Goal: Contribute content: Contribute content

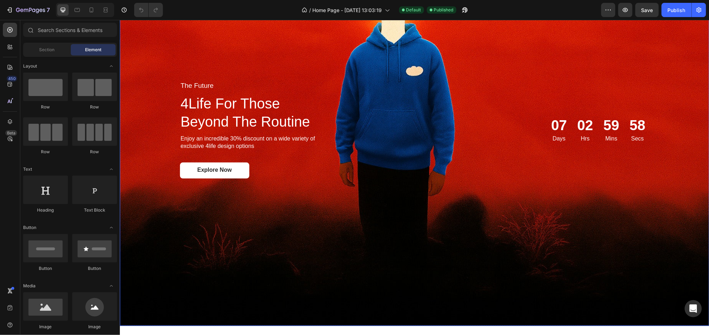
scroll to position [1613, 0]
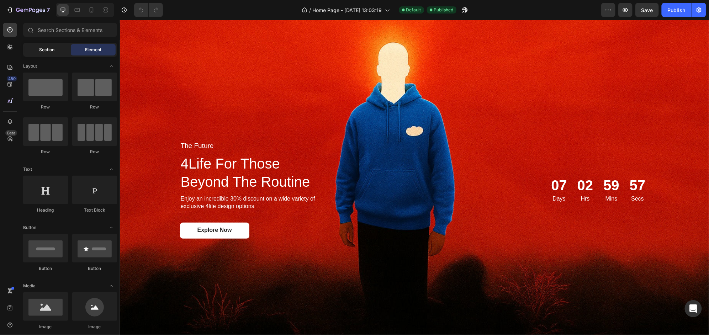
click at [48, 53] on div "Section" at bounding box center [47, 49] width 45 height 11
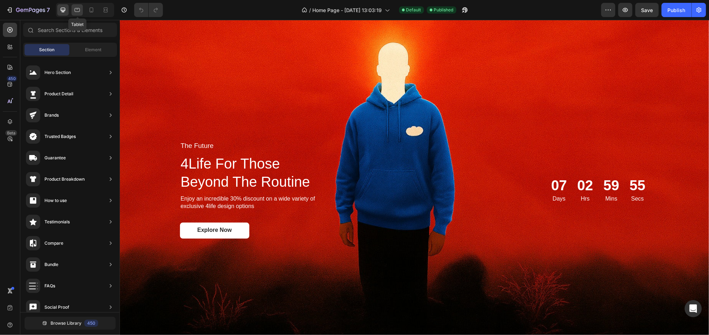
click at [79, 10] on icon at bounding box center [77, 9] width 7 height 7
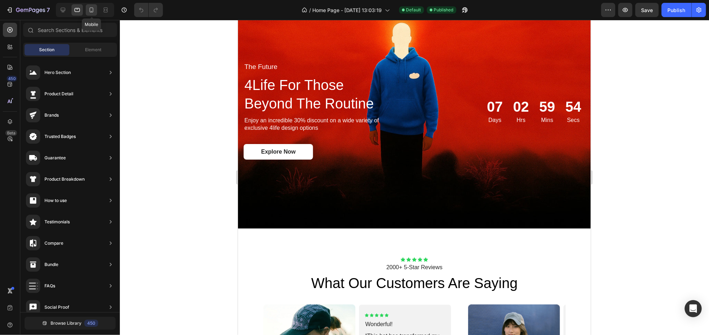
click at [91, 9] on icon at bounding box center [91, 9] width 7 height 7
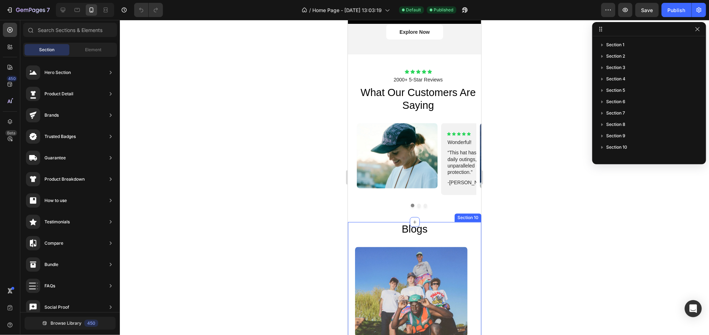
scroll to position [1784, 0]
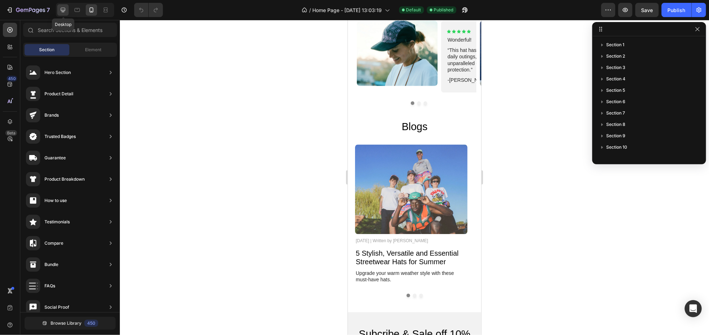
click at [67, 10] on div at bounding box center [62, 9] width 11 height 11
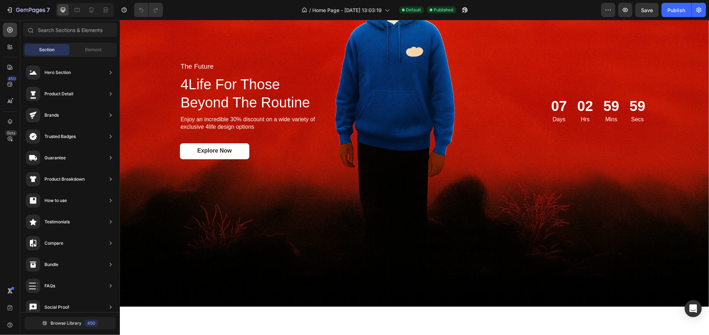
scroll to position [1880, 0]
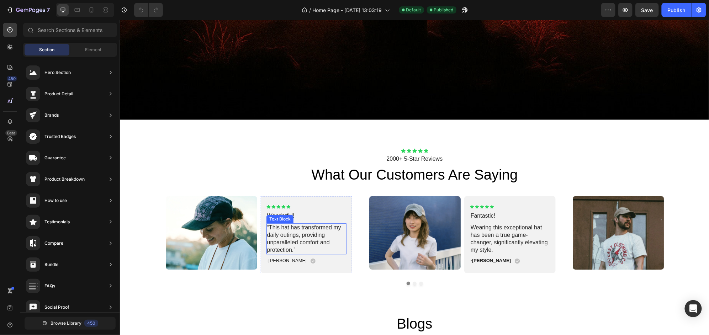
click at [275, 237] on p "“This hat has transformed my daily outings, providing unparalleled comfort and …" at bounding box center [306, 239] width 79 height 30
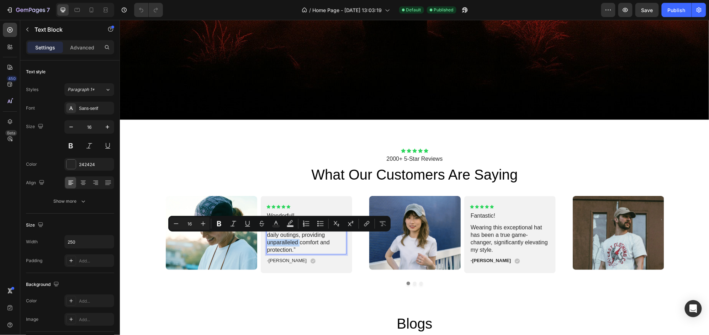
click at [275, 237] on p "“This hat has transformed my daily outings, providing unparalleled comfort and …" at bounding box center [306, 239] width 79 height 30
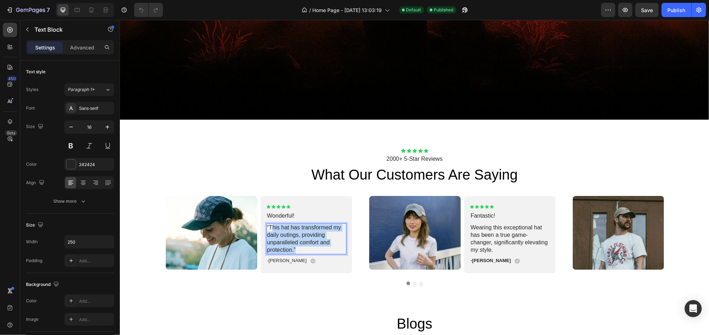
drag, startPoint x: 297, startPoint y: 244, endPoint x: 434, endPoint y: 217, distance: 138.8
click at [267, 224] on p "“This hat has transformed my daily outings, providing unparalleled comfort and …" at bounding box center [306, 239] width 79 height 30
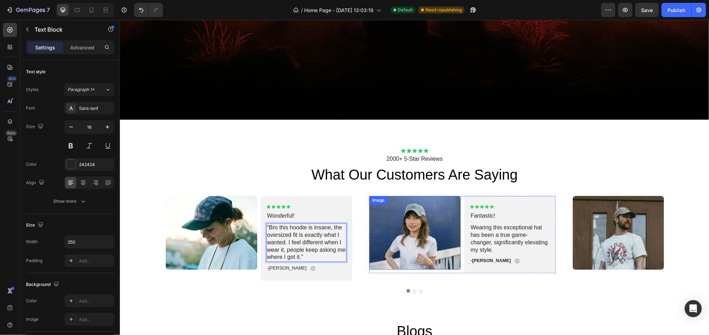
click at [478, 228] on p "Wearing this exceptional hat has been a true game-changer, significantly elevat…" at bounding box center [510, 239] width 78 height 30
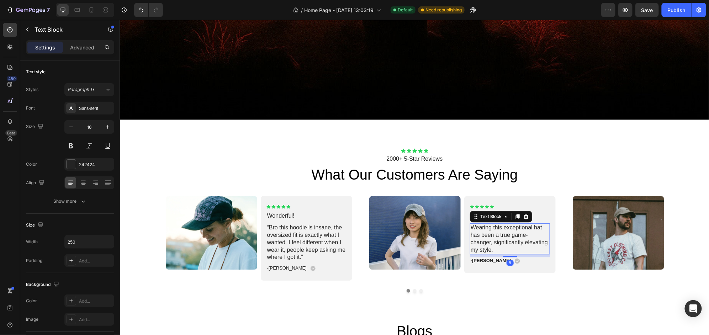
click at [479, 227] on p "Wearing this exceptional hat has been a true game-changer, significantly elevat…" at bounding box center [510, 239] width 78 height 30
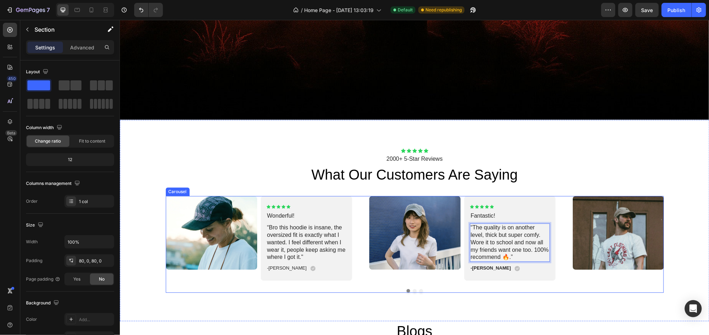
click at [504, 289] on div "Icon Icon Icon Icon Icon Icon List 2000+ 5-Star Reviews Text Block what our cus…" at bounding box center [415, 220] width 590 height 201
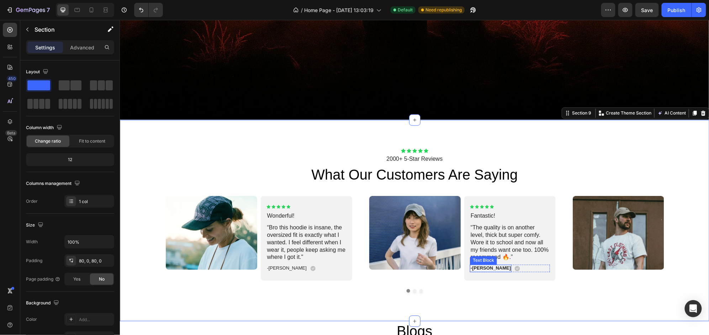
click at [476, 265] on p "-Jonh L." at bounding box center [491, 268] width 40 height 6
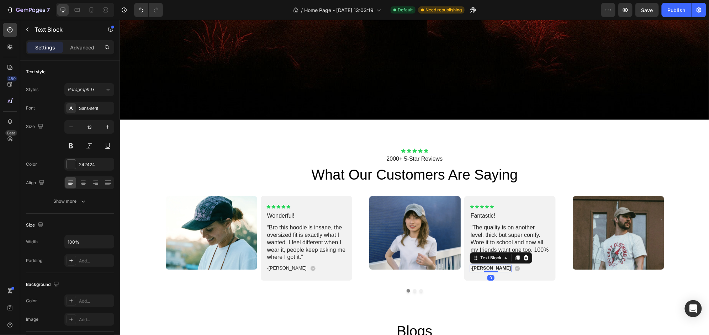
click at [476, 265] on p "-Jonh L." at bounding box center [491, 268] width 40 height 6
click at [433, 300] on div "Icon Icon Icon Icon Icon Icon List 2000+ 5-Star Reviews Text Block what our cus…" at bounding box center [415, 220] width 590 height 201
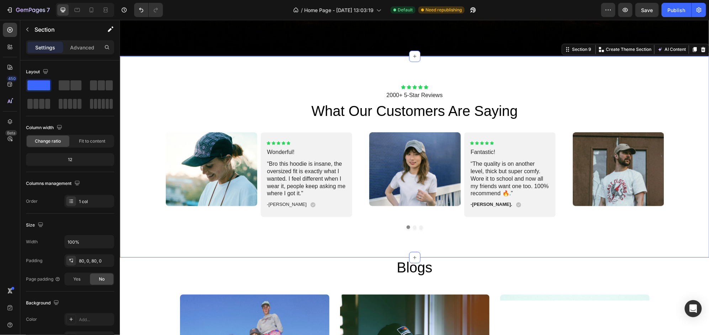
scroll to position [1927, 0]
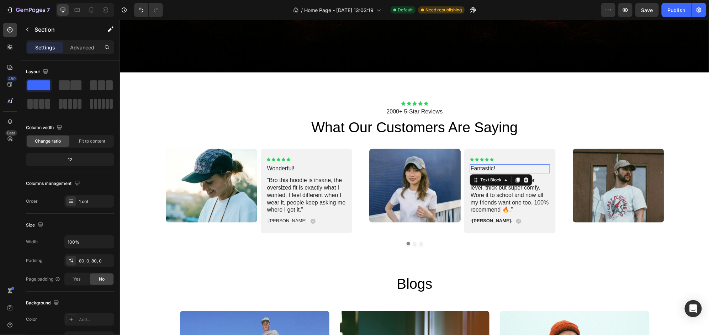
click at [481, 166] on p "Fantastic!" at bounding box center [510, 168] width 79 height 7
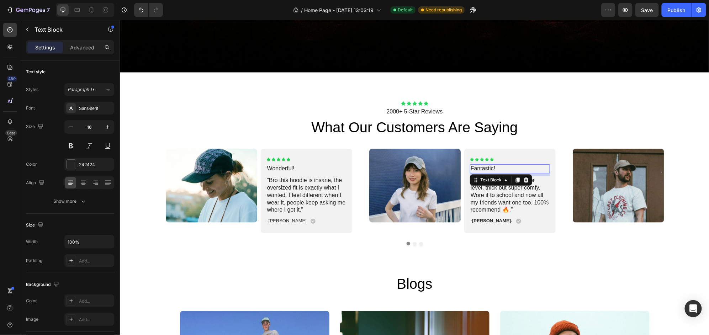
click at [481, 166] on p "Fantastic!" at bounding box center [510, 168] width 79 height 7
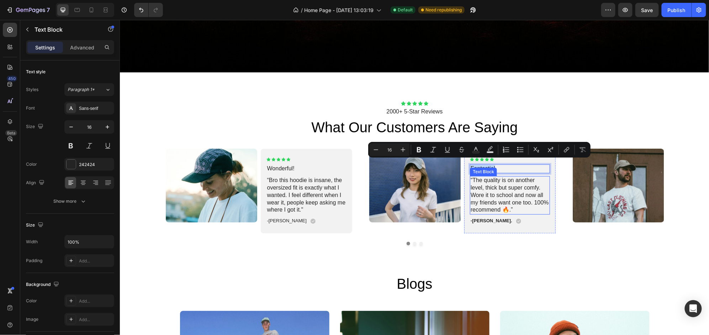
click at [513, 188] on p "“The quality is on another level, thick but super comfy. Wore it to school and …" at bounding box center [510, 195] width 78 height 37
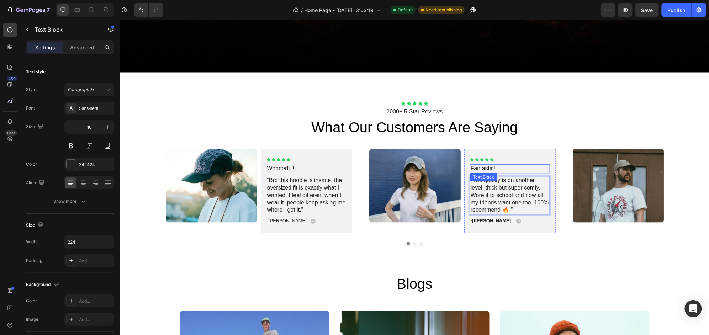
click at [494, 165] on p "Fantastic!" at bounding box center [510, 168] width 79 height 7
click at [503, 165] on p "I love it" at bounding box center [510, 168] width 79 height 7
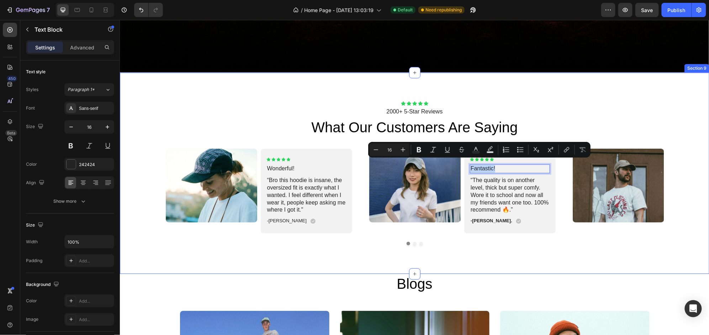
click at [523, 138] on div "Icon Icon Icon Icon Icon Icon List 2000+ 5-Star Reviews Text Block what our cus…" at bounding box center [415, 173] width 590 height 145
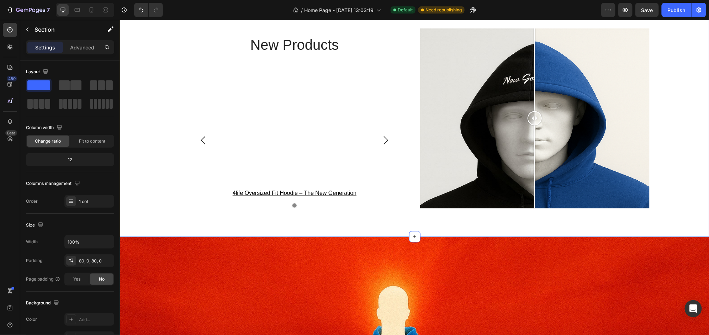
scroll to position [1566, 0]
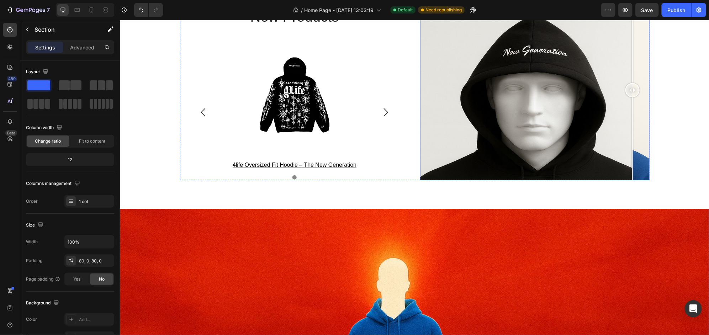
drag, startPoint x: 527, startPoint y: 92, endPoint x: 641, endPoint y: 124, distance: 118.1
click at [659, 98] on div "new products Heading Product Images 4life oversized fit hoodie – the new genera…" at bounding box center [415, 90] width 576 height 180
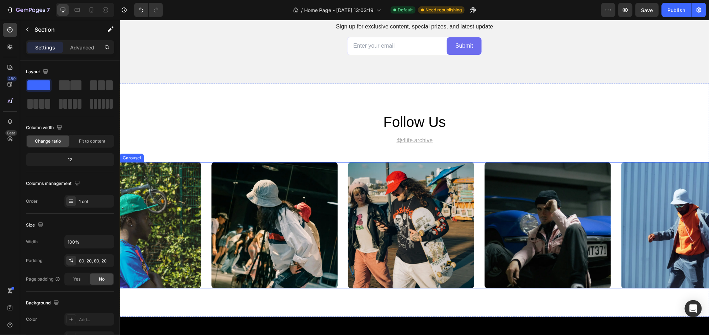
scroll to position [2372, 0]
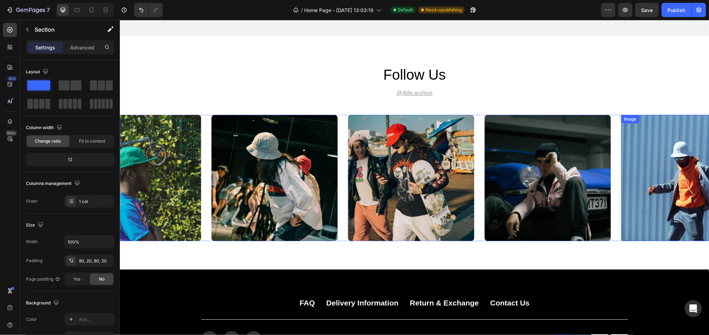
click at [674, 158] on img at bounding box center [684, 178] width 126 height 126
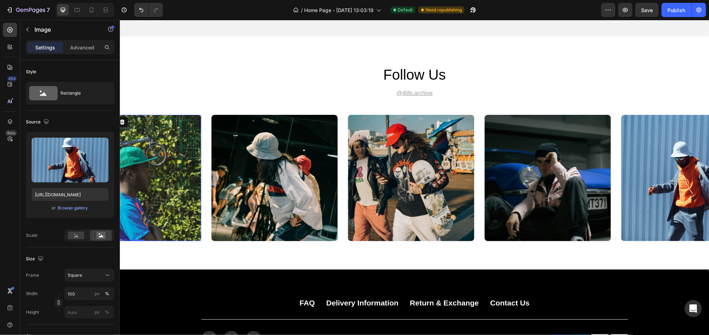
click at [171, 178] on img at bounding box center [137, 178] width 126 height 126
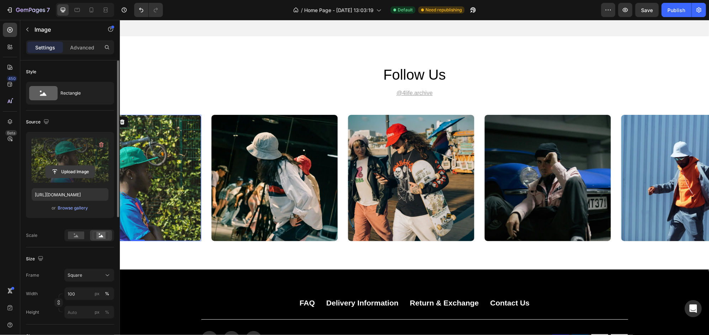
click at [68, 174] on input "file" at bounding box center [70, 172] width 49 height 12
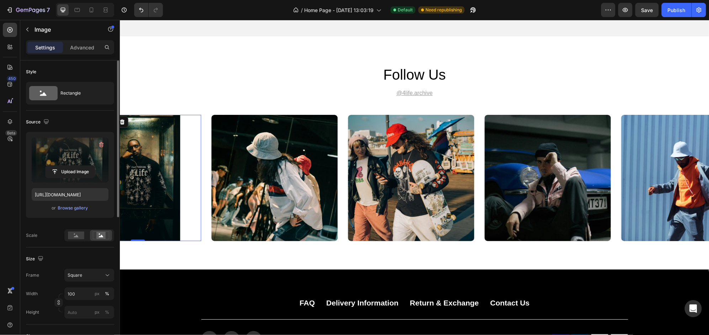
click at [167, 185] on img at bounding box center [137, 178] width 126 height 126
click at [73, 172] on input "file" at bounding box center [70, 172] width 49 height 12
click at [74, 170] on input "file" at bounding box center [70, 172] width 49 height 12
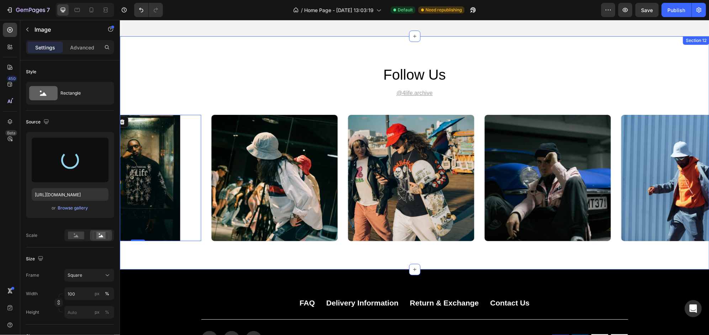
type input "https://cdn.shopify.com/s/files/1/0735/3817/5219/files/gempages_564339224967382…"
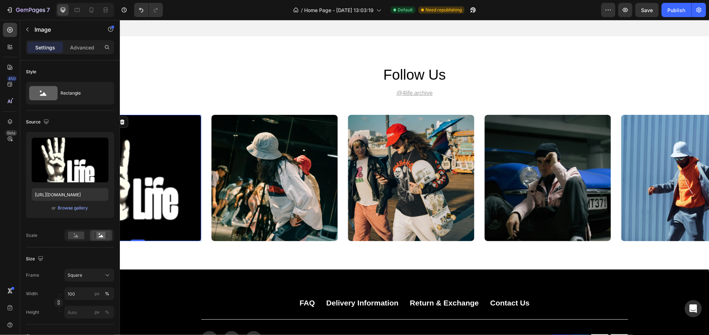
click at [171, 174] on img at bounding box center [137, 178] width 126 height 126
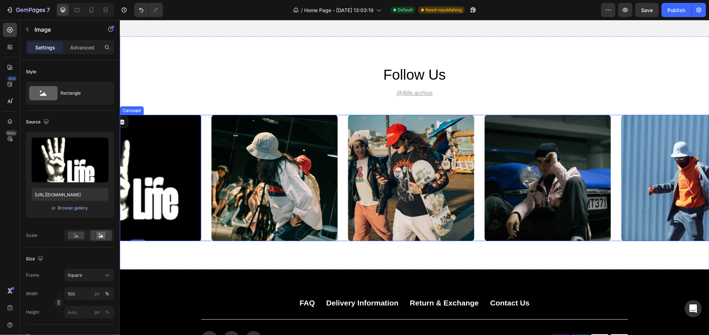
click at [213, 95] on p "@4life.archive" at bounding box center [414, 92] width 588 height 7
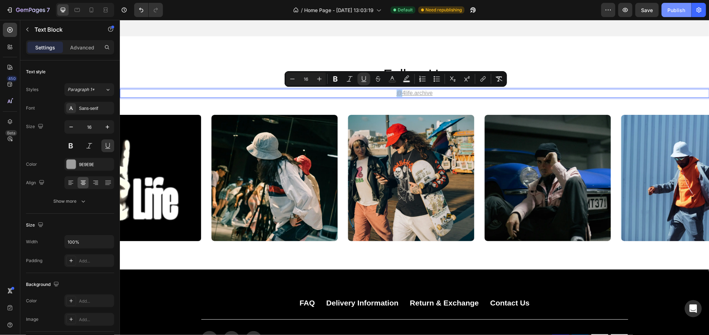
click at [670, 6] on div "Publish" at bounding box center [677, 9] width 18 height 7
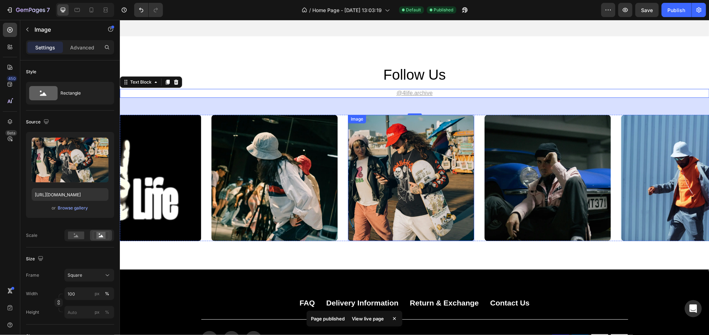
click at [394, 193] on img at bounding box center [411, 178] width 126 height 126
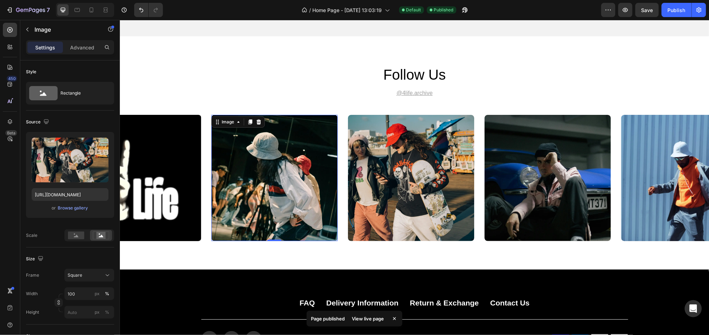
click at [317, 192] on img at bounding box center [274, 178] width 126 height 126
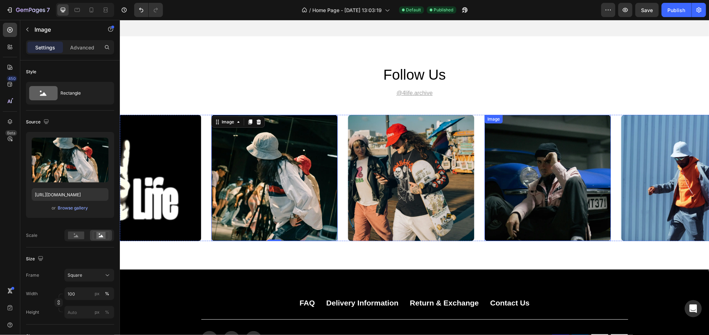
click at [593, 96] on p "@4life.archive" at bounding box center [414, 92] width 588 height 7
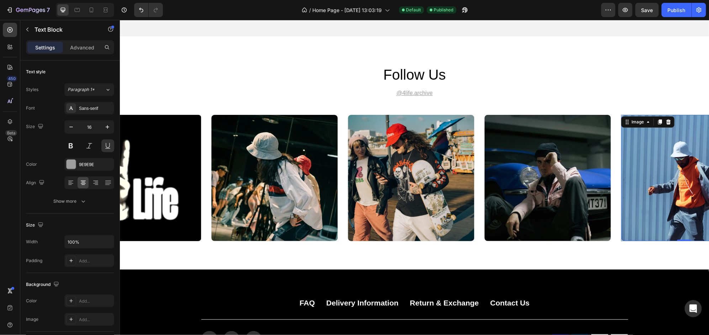
click at [641, 157] on img at bounding box center [684, 178] width 126 height 126
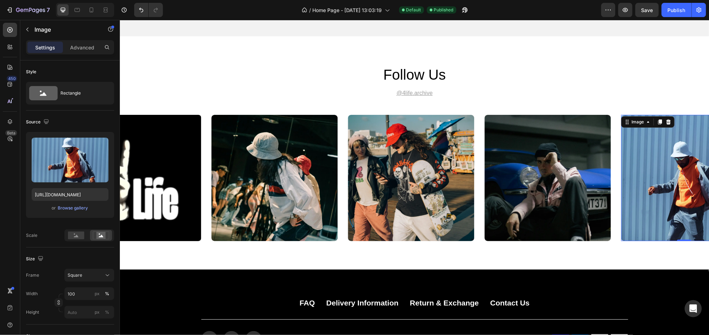
click at [657, 193] on img at bounding box center [684, 178] width 126 height 126
click at [680, 183] on img at bounding box center [684, 178] width 126 height 126
click at [678, 182] on img at bounding box center [684, 178] width 126 height 126
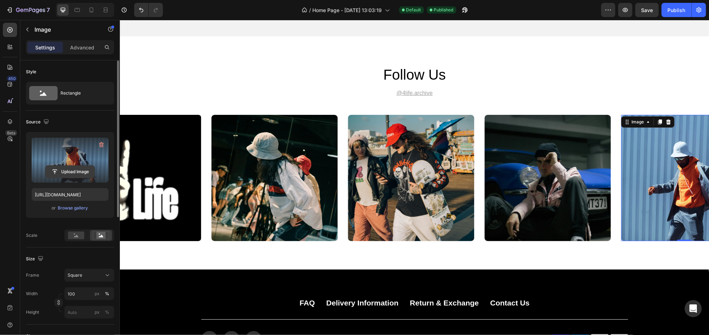
click at [70, 166] on button "Upload Image" at bounding box center [70, 172] width 50 height 13
click at [84, 170] on input "file" at bounding box center [70, 172] width 49 height 12
click at [91, 170] on input "file" at bounding box center [70, 172] width 49 height 12
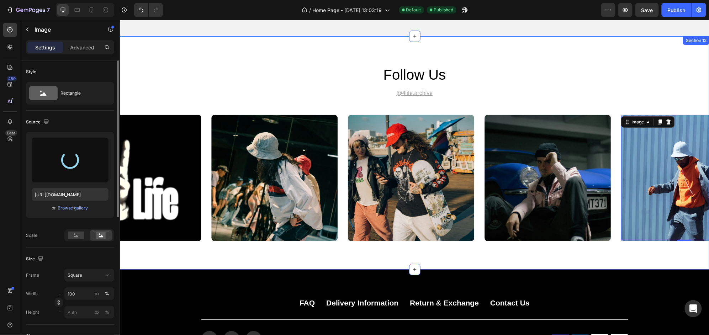
type input "[URL][DOMAIN_NAME]"
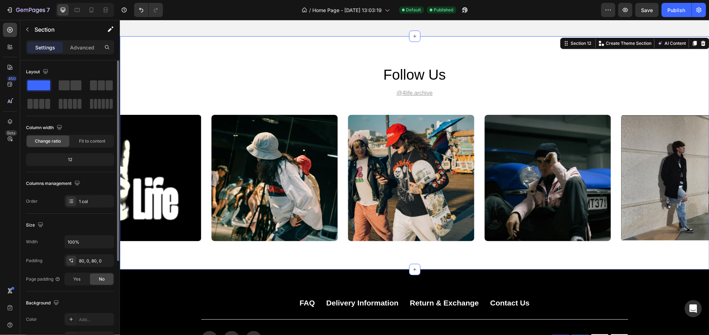
click at [631, 101] on div "follow us Heading @4life.archive Text Block Image Image Image Image Image Carou…" at bounding box center [415, 152] width 590 height 177
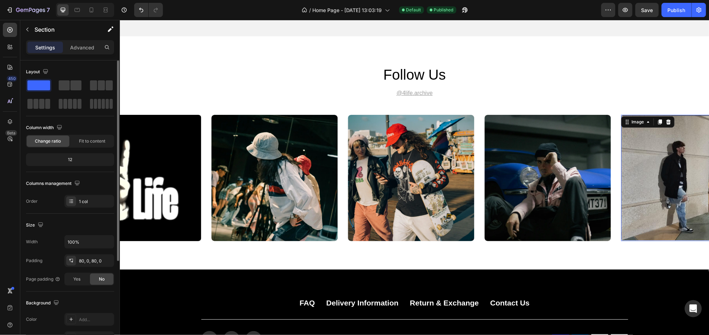
click at [647, 162] on img at bounding box center [684, 178] width 126 height 126
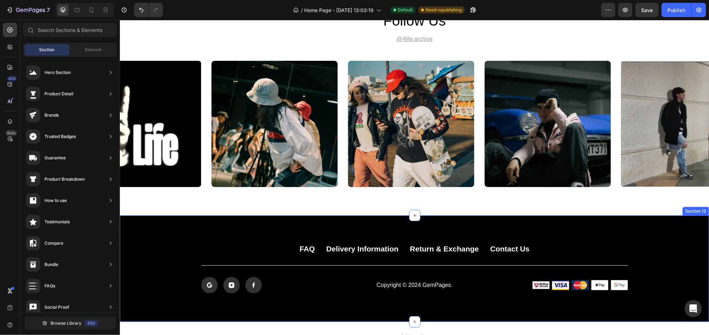
scroll to position [2444, 0]
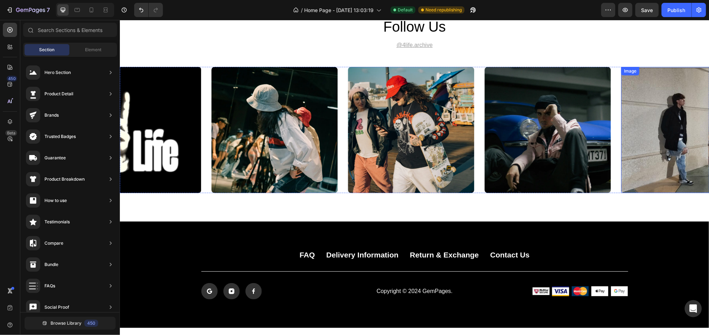
click at [657, 126] on img at bounding box center [684, 130] width 126 height 126
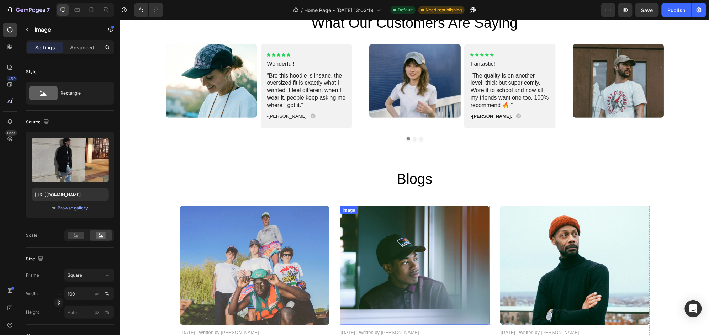
scroll to position [1495, 0]
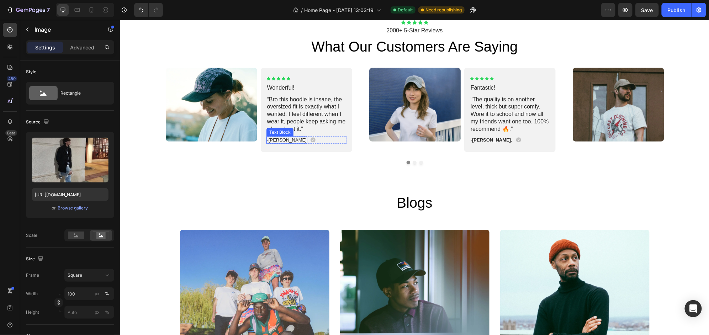
click at [267, 138] on p "-Maria K." at bounding box center [287, 140] width 40 height 6
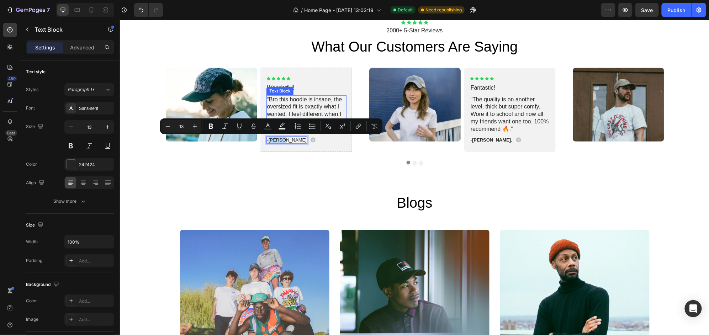
click at [310, 110] on p "“Bro this hoodie is insane, the oversized fit is exactly what I wanted. I feel …" at bounding box center [306, 114] width 79 height 37
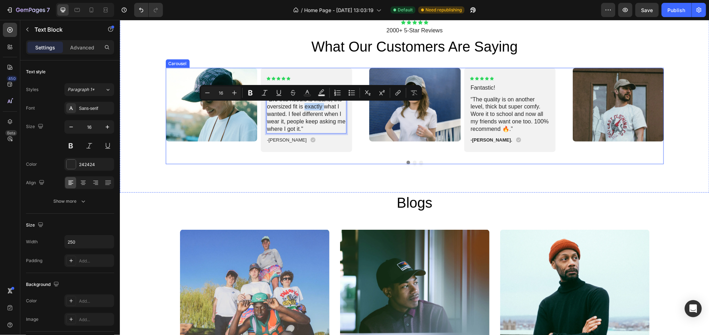
click at [327, 159] on div "Image Icon Icon Icon Icon Icon Icon List Wonderful! Text Block “Bro this hoodie…" at bounding box center [415, 116] width 498 height 97
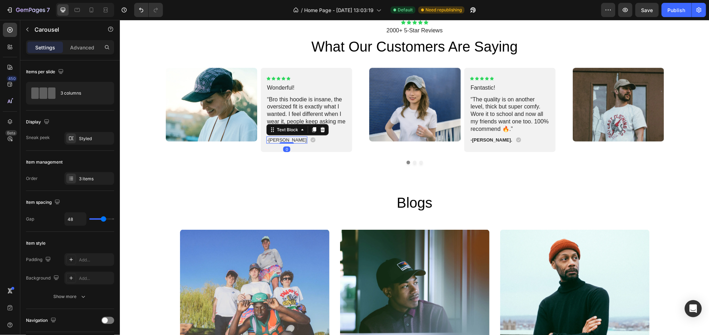
click at [276, 141] on p "-Maria K." at bounding box center [287, 140] width 40 height 6
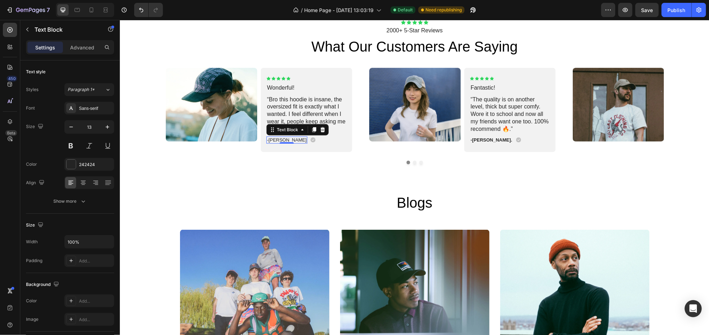
click at [274, 144] on div "Icon Icon Icon Icon Icon Icon List Wonderful! Text Block “Bro this hoodie is in…" at bounding box center [306, 110] width 91 height 85
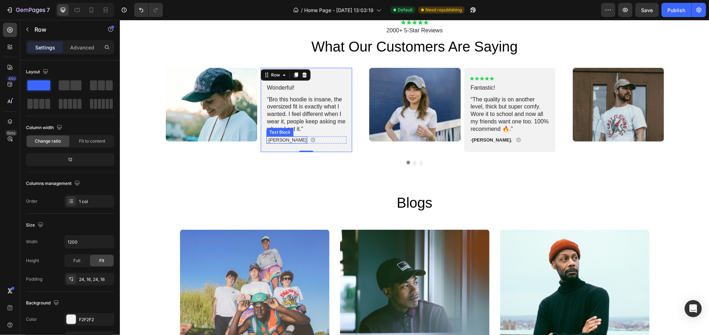
click at [274, 141] on p "-Maria K." at bounding box center [287, 140] width 40 height 6
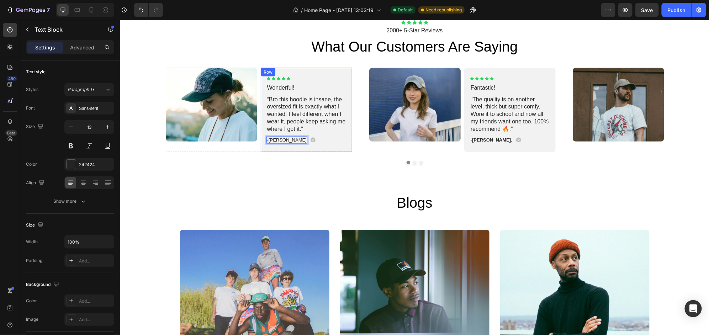
click at [283, 148] on div "Icon Icon Icon Icon Icon Icon List Wonderful! Text Block “Bro this hoodie is in…" at bounding box center [306, 110] width 91 height 85
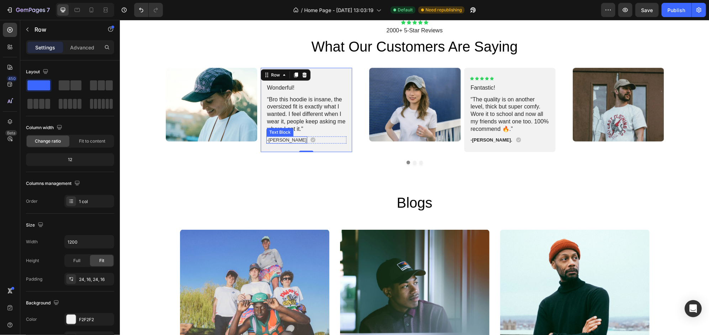
click at [279, 141] on p "-Kevin Torres" at bounding box center [287, 140] width 40 height 6
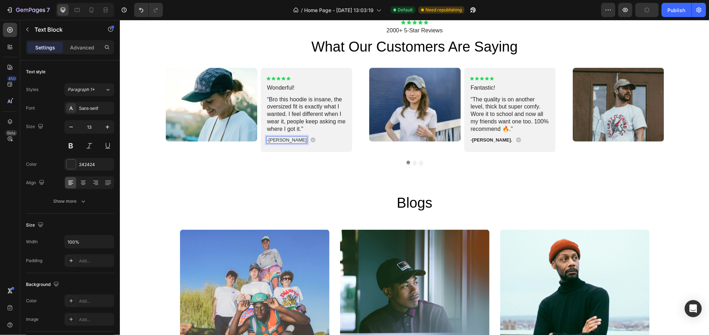
click at [279, 141] on p "-Kevin Torres" at bounding box center [287, 140] width 40 height 6
click at [280, 138] on p "-[PERSON_NAME]." at bounding box center [287, 140] width 41 height 6
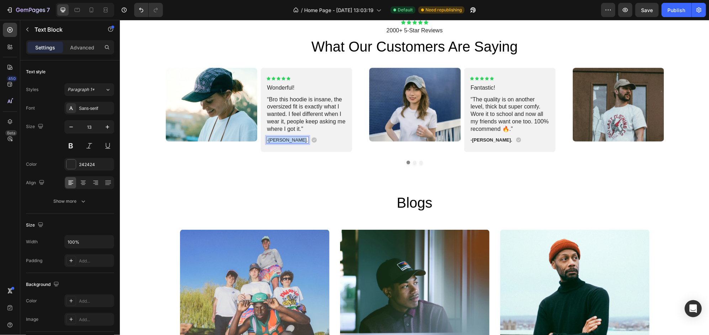
click at [280, 138] on p "-[PERSON_NAME]." at bounding box center [287, 140] width 41 height 6
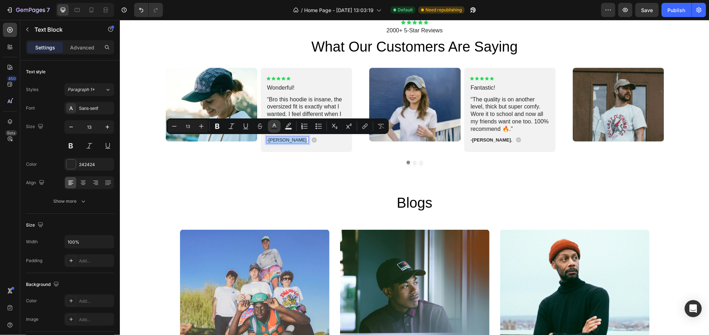
click at [273, 129] on rect "Editor contextual toolbar" at bounding box center [274, 129] width 7 height 2
drag, startPoint x: 273, startPoint y: 129, endPoint x: 273, endPoint y: 133, distance: 4.3
click at [273, 129] on rect "Editor contextual toolbar" at bounding box center [274, 129] width 7 height 2
click at [289, 162] on div at bounding box center [415, 163] width 498 height 4
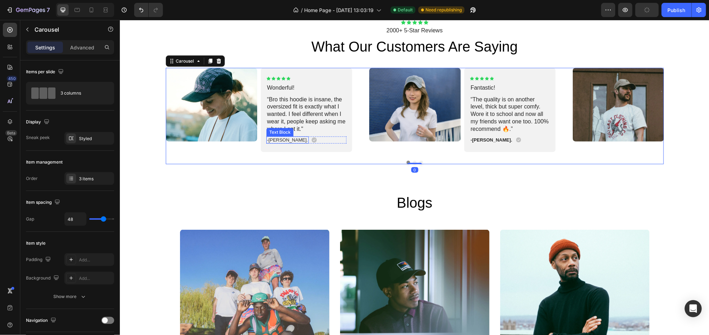
click at [282, 133] on div "Text Block" at bounding box center [280, 132] width 24 height 6
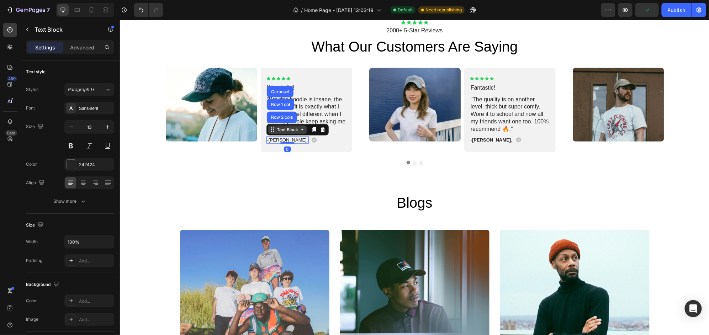
click at [282, 133] on div "Text Block" at bounding box center [287, 129] width 38 height 9
click at [280, 142] on div at bounding box center [287, 142] width 14 height 2
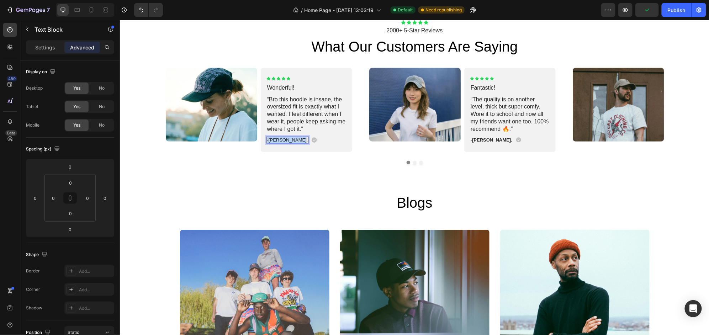
click at [280, 137] on p "-[PERSON_NAME]." at bounding box center [287, 140] width 41 height 6
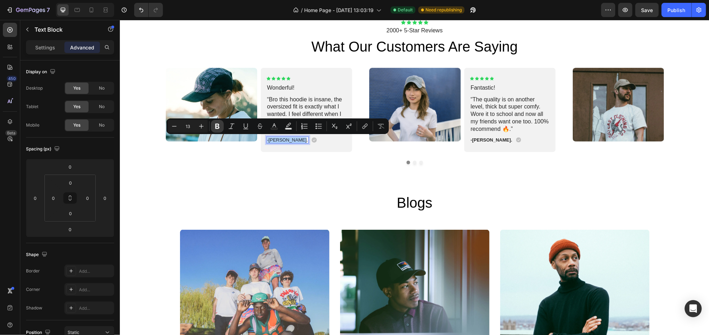
click at [214, 128] on icon "Editor contextual toolbar" at bounding box center [217, 126] width 7 height 7
click at [325, 172] on div "Icon Icon Icon Icon Icon Icon List 2000+ 5-Star Reviews Text Block what our cus…" at bounding box center [415, 91] width 590 height 201
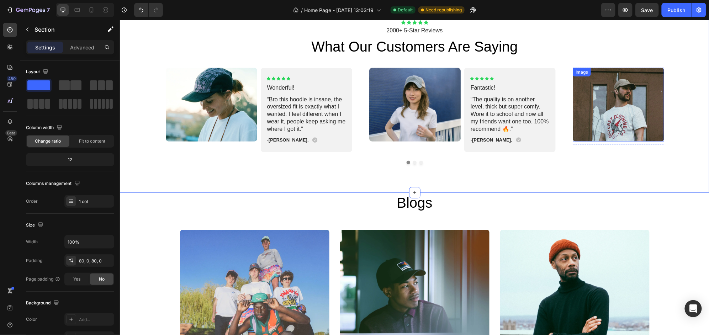
click at [582, 116] on img at bounding box center [618, 105] width 91 height 74
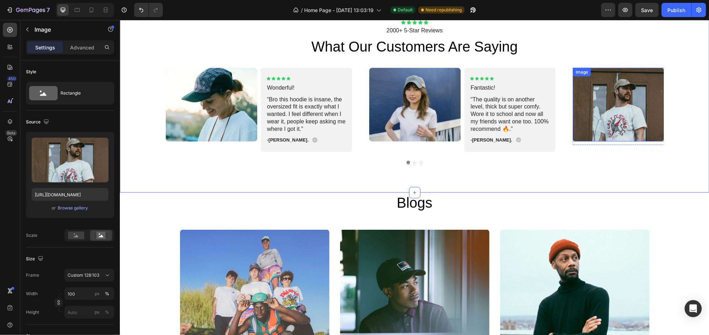
click at [582, 116] on img at bounding box center [618, 105] width 91 height 74
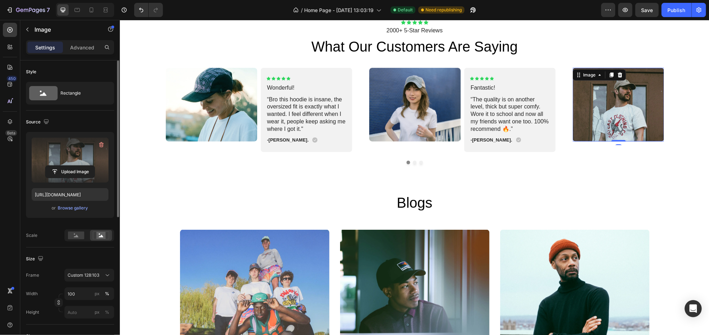
click at [76, 152] on label at bounding box center [70, 160] width 77 height 45
click at [76, 166] on input "file" at bounding box center [70, 172] width 49 height 12
click at [76, 152] on label at bounding box center [70, 160] width 77 height 45
click at [76, 166] on input "file" at bounding box center [70, 172] width 49 height 12
drag, startPoint x: 105, startPoint y: 156, endPoint x: 94, endPoint y: 152, distance: 11.7
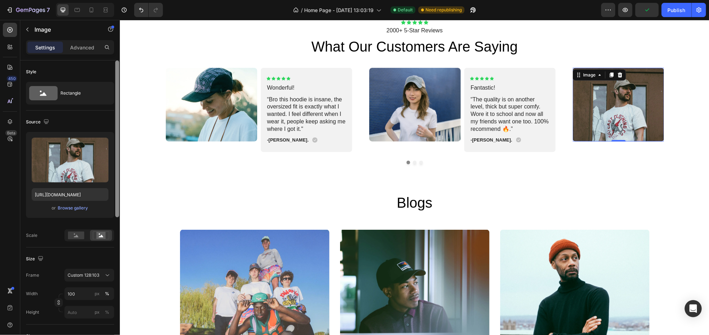
click at [112, 161] on div "Upload Image https://cdn.shopify.com/s/files/1/0735/3817/5219/files/gempages_56…" at bounding box center [70, 175] width 88 height 86
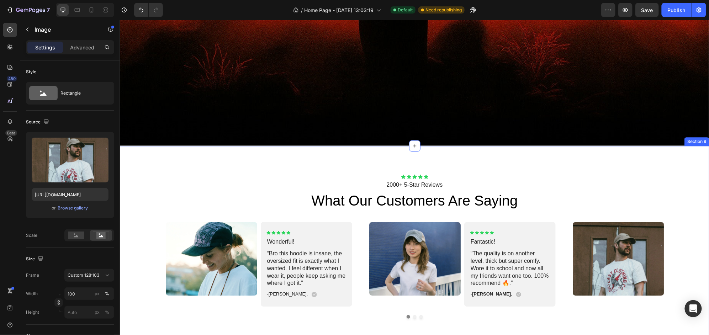
scroll to position [1929, 0]
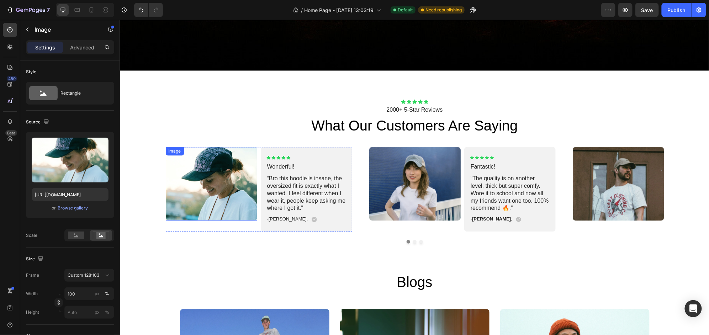
click at [211, 180] on img at bounding box center [211, 184] width 91 height 74
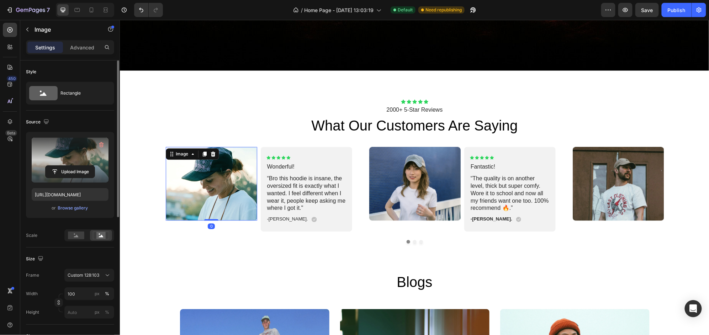
click at [72, 152] on label at bounding box center [70, 160] width 77 height 45
click at [72, 166] on input "file" at bounding box center [70, 172] width 49 height 12
click at [77, 172] on input "file" at bounding box center [70, 172] width 49 height 12
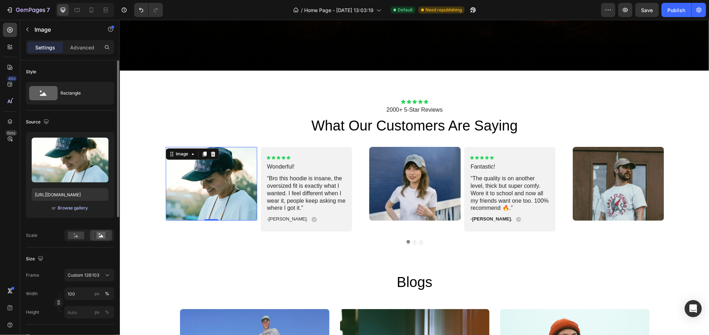
click at [67, 208] on div "Browse gallery" at bounding box center [73, 208] width 30 height 6
click at [69, 212] on div "or Browse gallery" at bounding box center [70, 208] width 77 height 9
click at [71, 209] on div "Browse gallery" at bounding box center [73, 208] width 30 height 6
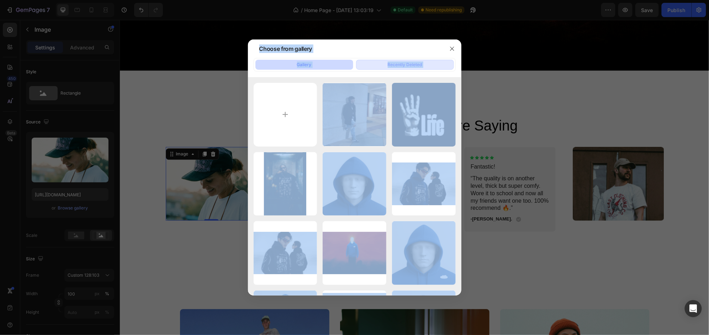
click at [384, 64] on button "Recently Deleted" at bounding box center [405, 65] width 98 height 10
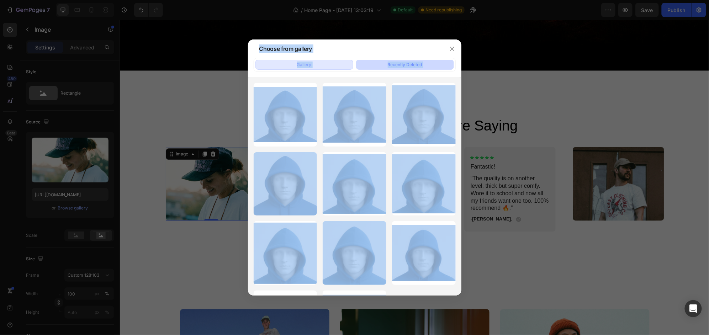
click at [340, 61] on button "Gallery" at bounding box center [305, 65] width 98 height 10
drag, startPoint x: 340, startPoint y: 61, endPoint x: 345, endPoint y: 61, distance: 5.0
click at [340, 61] on button "Gallery" at bounding box center [305, 65] width 98 height 10
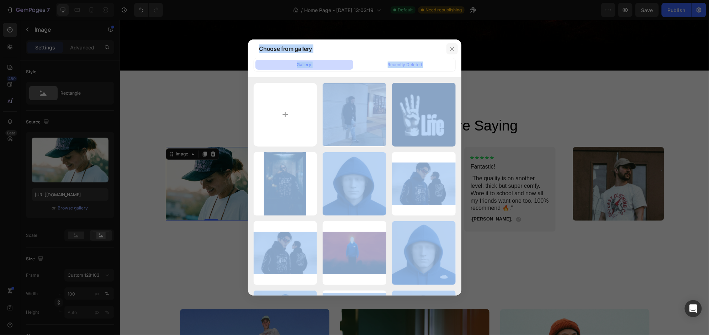
click at [448, 43] on button "button" at bounding box center [452, 48] width 11 height 11
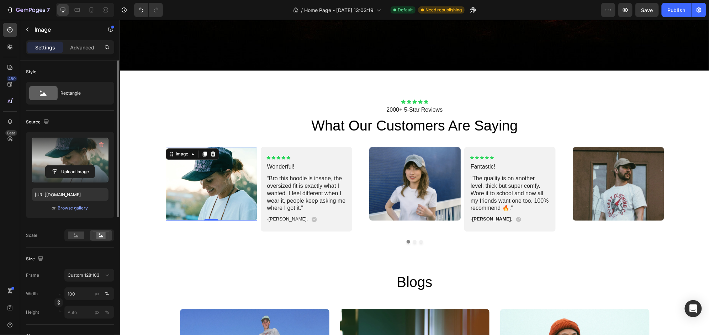
click at [75, 151] on label at bounding box center [70, 160] width 77 height 45
click at [75, 166] on input "file" at bounding box center [70, 172] width 49 height 12
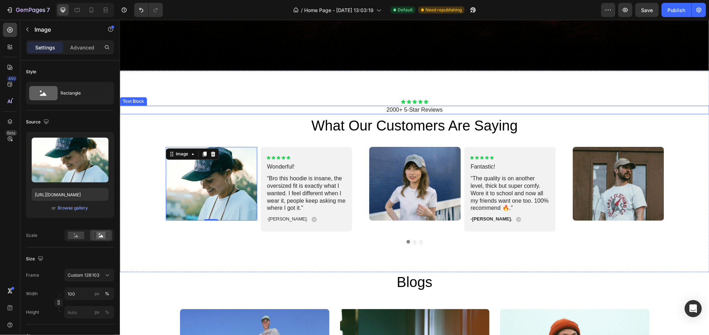
click at [558, 109] on div "2000+ 5-Star Reviews" at bounding box center [415, 109] width 590 height 9
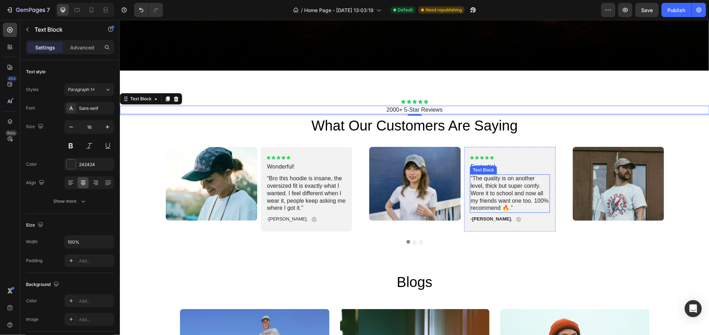
click at [505, 201] on p "“The quality is on another level, thick but super comfy. Wore it to school and …" at bounding box center [510, 193] width 78 height 37
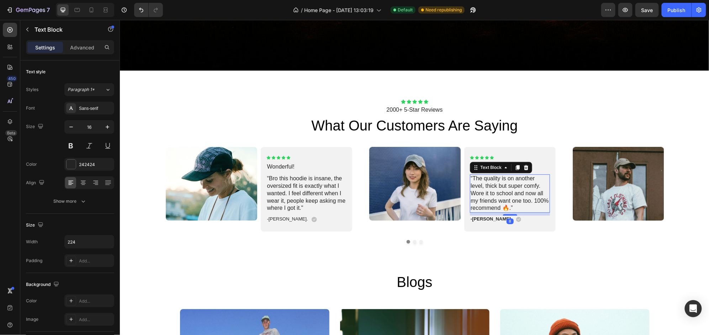
click at [504, 203] on p "“The quality is on another level, thick but super comfy. Wore it to school and …" at bounding box center [510, 193] width 78 height 37
click at [625, 180] on img at bounding box center [618, 184] width 91 height 74
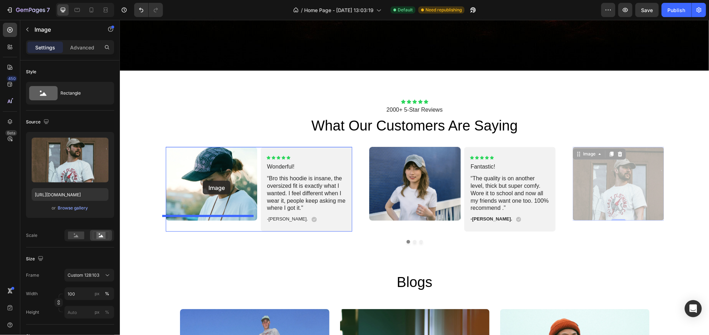
drag, startPoint x: 605, startPoint y: 162, endPoint x: 203, endPoint y: 180, distance: 402.6
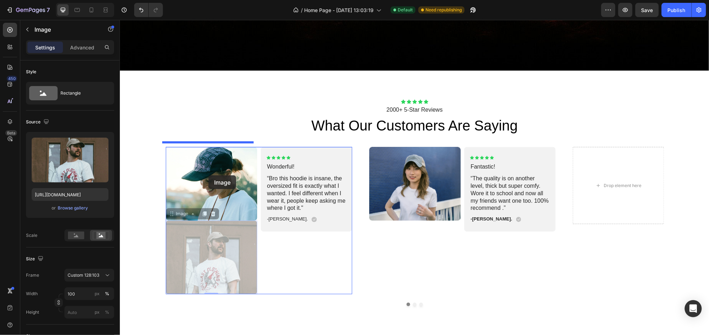
drag, startPoint x: 205, startPoint y: 252, endPoint x: 208, endPoint y: 175, distance: 76.9
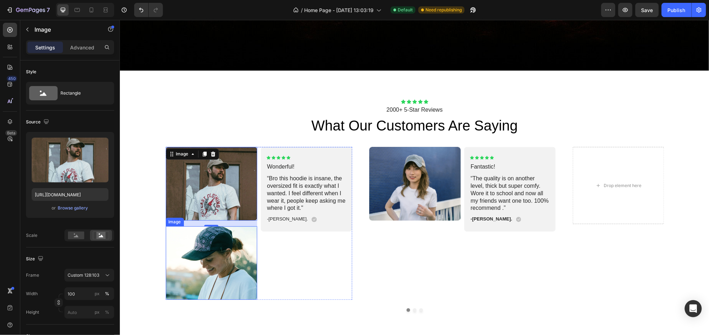
click at [209, 244] on img at bounding box center [211, 263] width 91 height 74
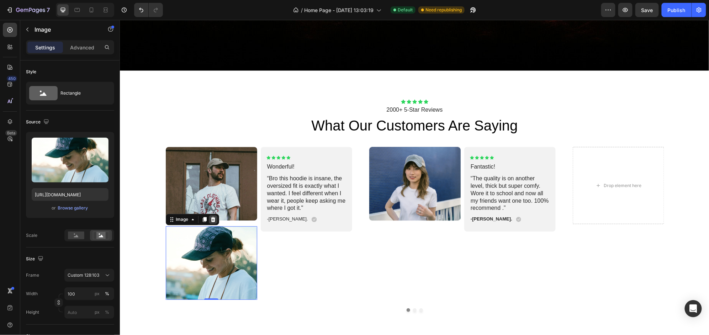
click at [209, 218] on div at bounding box center [213, 219] width 9 height 9
click at [207, 218] on div "Image Image 0" at bounding box center [211, 223] width 91 height 153
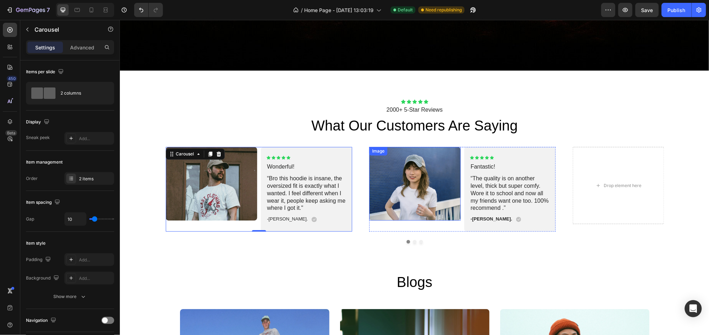
click at [413, 184] on img at bounding box center [414, 184] width 91 height 74
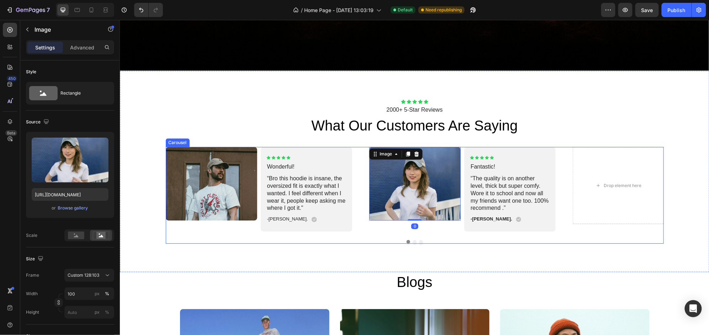
click at [598, 190] on div "Drop element here" at bounding box center [618, 185] width 91 height 77
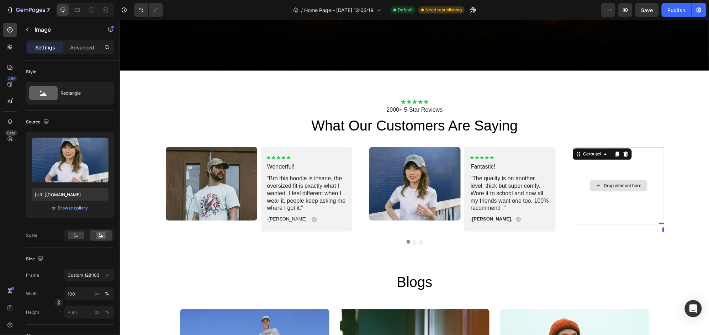
click at [598, 190] on div "Drop element here" at bounding box center [618, 185] width 91 height 77
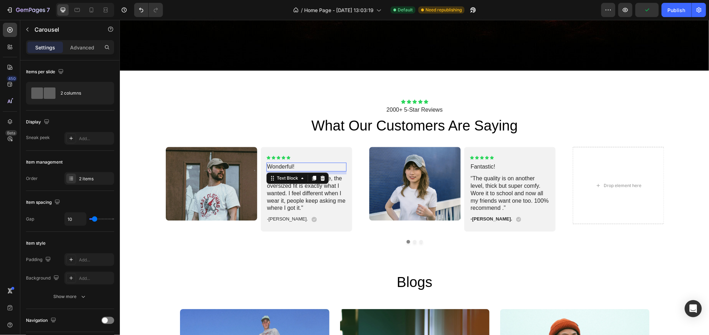
click at [278, 163] on p "Wonderful!" at bounding box center [306, 166] width 79 height 7
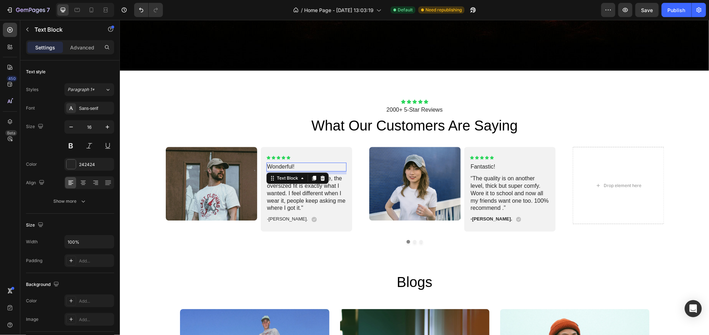
click at [278, 163] on p "Wonderful!" at bounding box center [306, 166] width 79 height 7
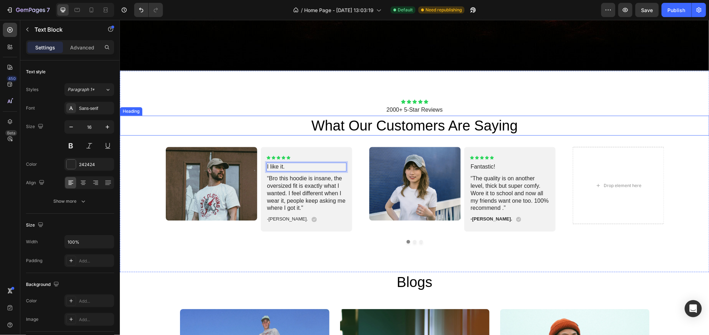
click at [326, 125] on h2 "what our customers are saying" at bounding box center [415, 125] width 590 height 20
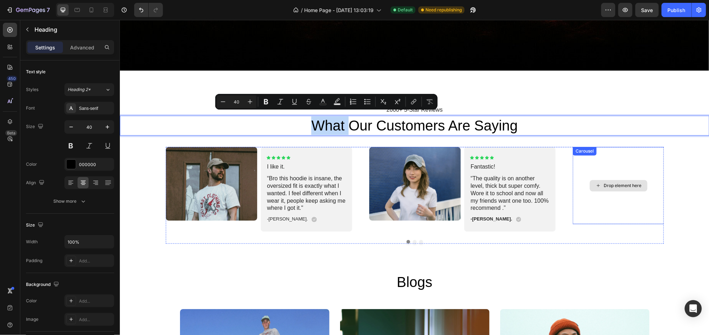
click at [622, 161] on div "Drop element here" at bounding box center [618, 185] width 91 height 77
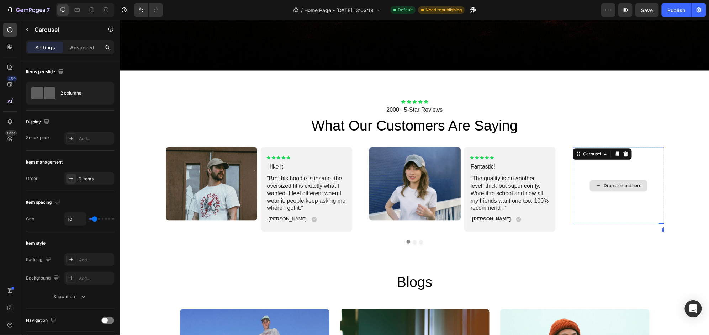
click at [622, 161] on div "Drop element here" at bounding box center [618, 185] width 91 height 77
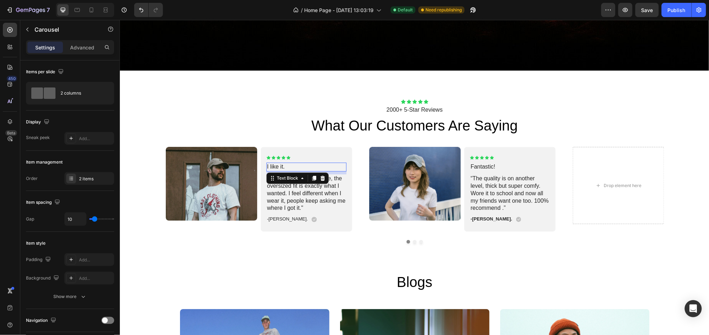
click at [280, 163] on p "I like it." at bounding box center [306, 166] width 79 height 7
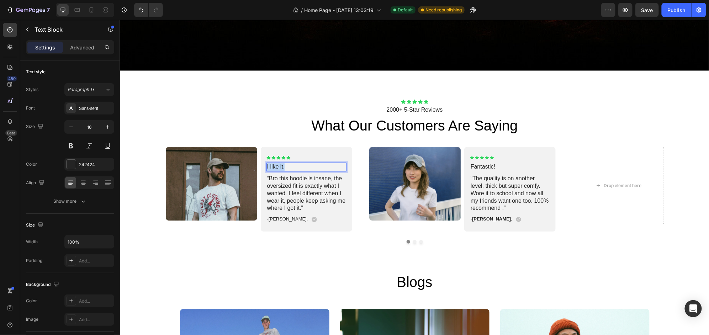
click at [280, 163] on p "I like it." at bounding box center [306, 166] width 79 height 7
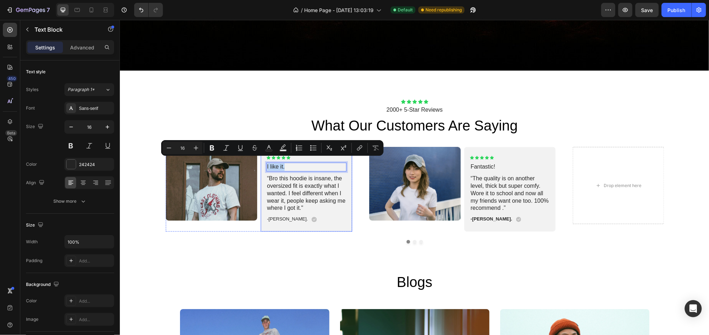
click at [291, 183] on p "“Bro this hoodie is insane, the oversized fit is exactly what I wanted. I feel …" at bounding box center [306, 193] width 79 height 37
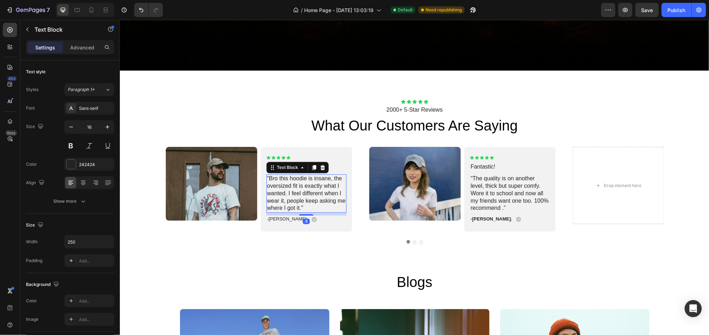
click at [291, 183] on p "“Bro this hoodie is insane, the oversized fit is exactly what I wanted. I feel …" at bounding box center [306, 193] width 79 height 37
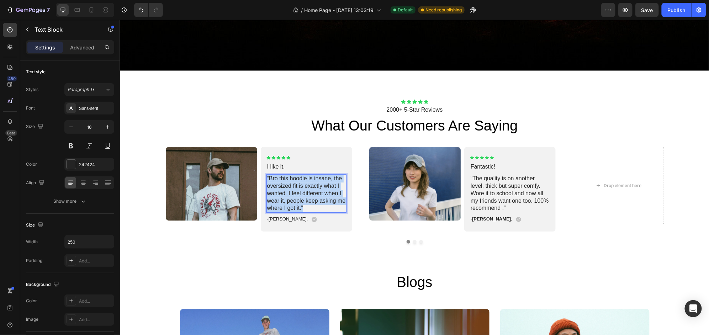
click at [291, 183] on p "“Bro this hoodie is insane, the oversized fit is exactly what I wanted. I feel …" at bounding box center [306, 193] width 79 height 37
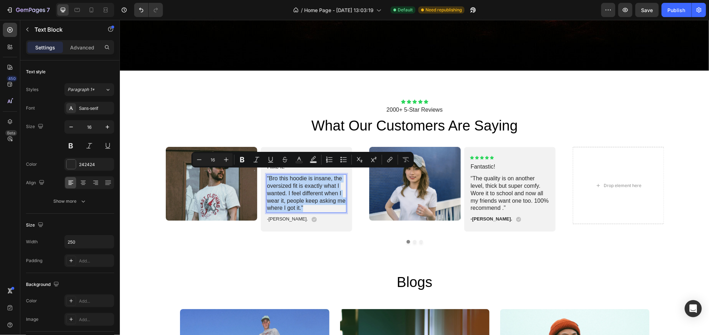
click at [298, 181] on p "“Bro this hoodie is insane, the oversized fit is exactly what I wanted. I feel …" at bounding box center [306, 193] width 79 height 37
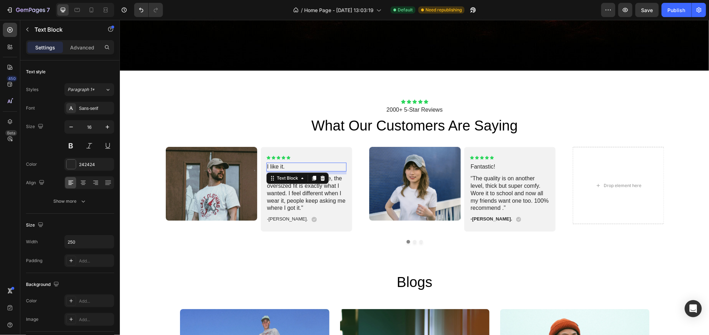
click at [273, 163] on p "I like it." at bounding box center [306, 166] width 79 height 7
click at [274, 163] on p "I like it." at bounding box center [306, 166] width 79 height 7
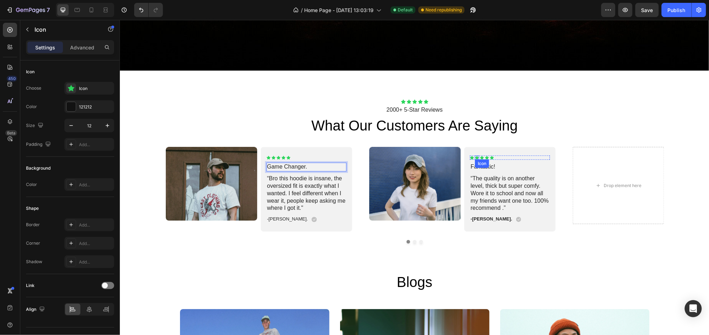
click at [479, 163] on div "Icon" at bounding box center [481, 163] width 11 height 0
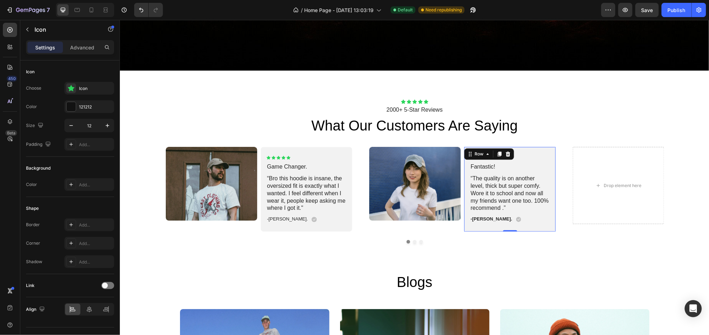
click at [500, 168] on div "Icon Icon Icon Icon Icon Icon List Fantastic! Text Block “The quality is on ano…" at bounding box center [510, 189] width 80 height 68
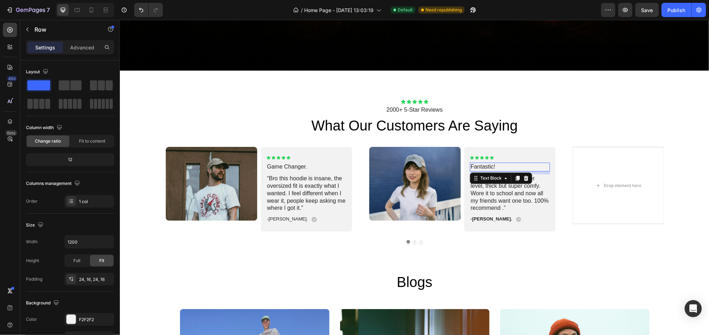
click at [474, 163] on p "Fantastic!" at bounding box center [510, 166] width 79 height 7
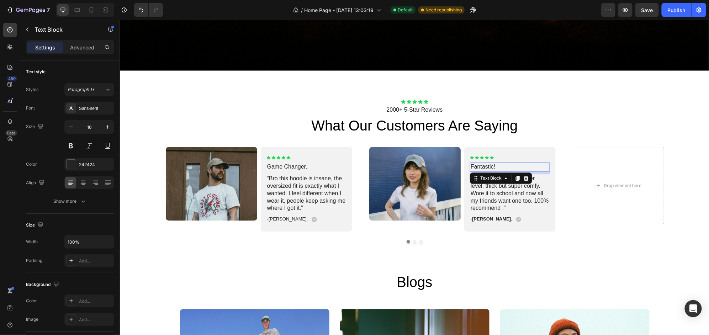
click at [474, 163] on p "Fantastic!" at bounding box center [510, 166] width 79 height 7
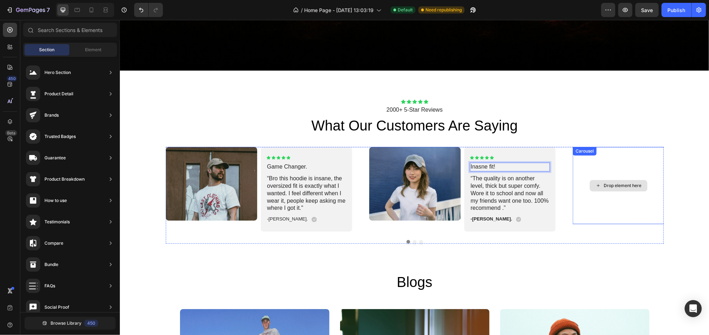
click at [610, 183] on div "Drop element here" at bounding box center [623, 186] width 38 height 6
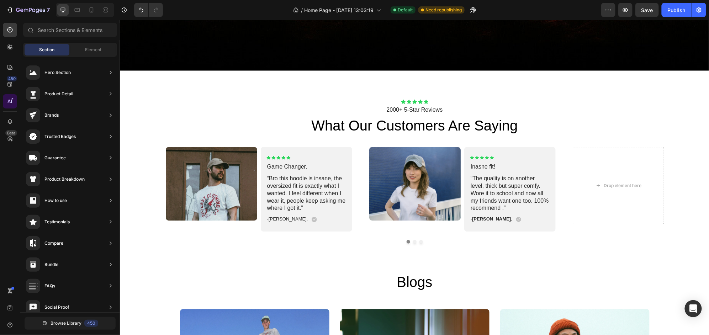
click at [10, 103] on icon at bounding box center [9, 101] width 7 height 7
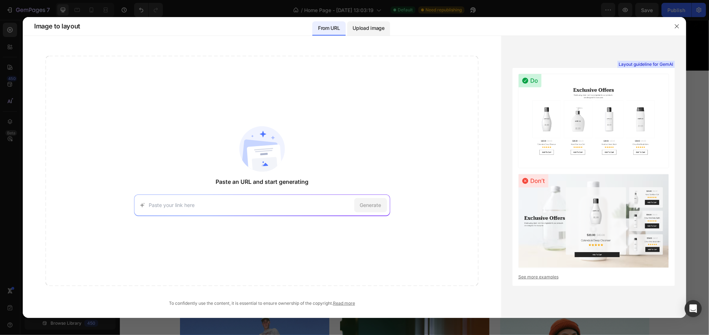
click at [371, 35] on div "Upload image" at bounding box center [368, 28] width 43 height 14
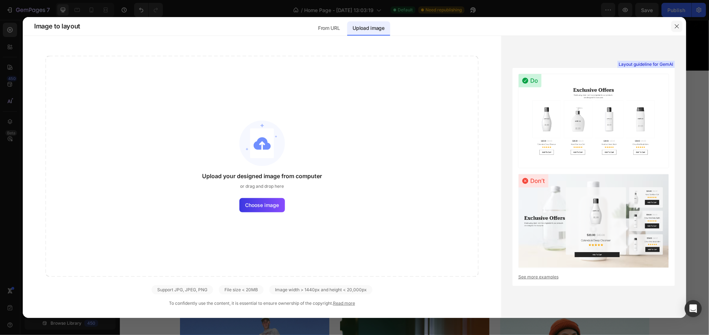
click at [678, 27] on icon "button" at bounding box center [677, 26] width 6 height 6
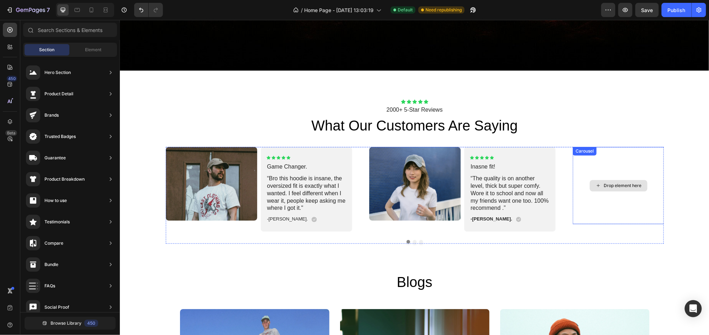
click at [628, 164] on div "Drop element here" at bounding box center [618, 185] width 91 height 77
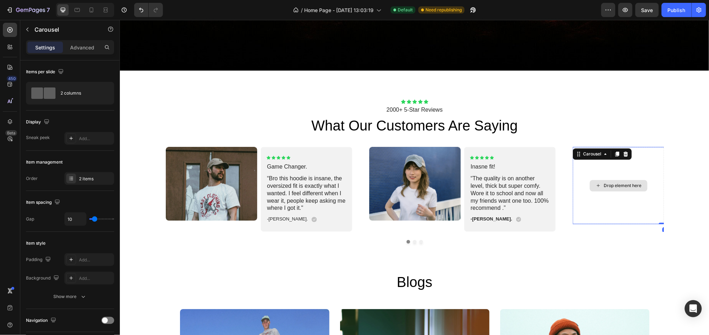
click at [612, 187] on div "Drop element here" at bounding box center [618, 185] width 91 height 77
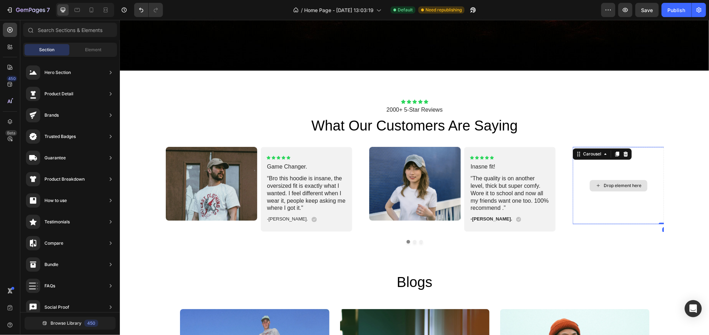
click at [611, 183] on div "Drop element here" at bounding box center [623, 186] width 38 height 6
click at [616, 183] on div "Drop element here" at bounding box center [623, 186] width 38 height 6
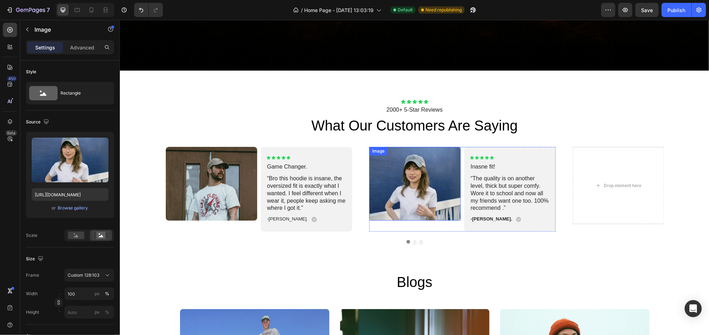
click at [382, 180] on img at bounding box center [414, 184] width 91 height 74
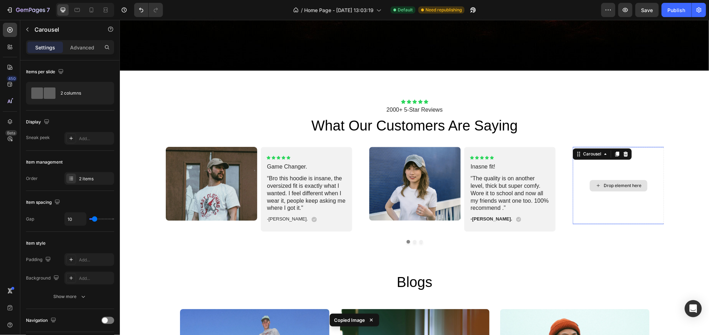
click at [634, 147] on div "Drop element here" at bounding box center [618, 185] width 91 height 77
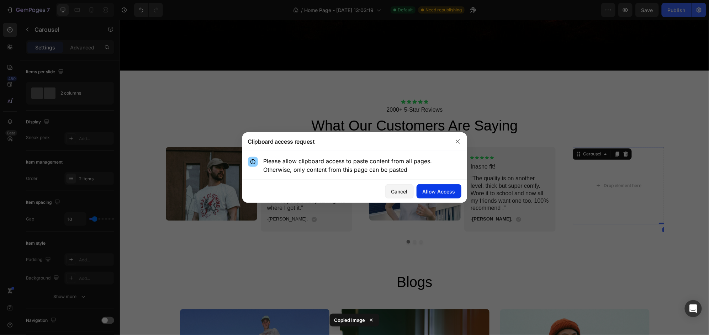
click at [434, 192] on div "Allow Access" at bounding box center [439, 191] width 33 height 7
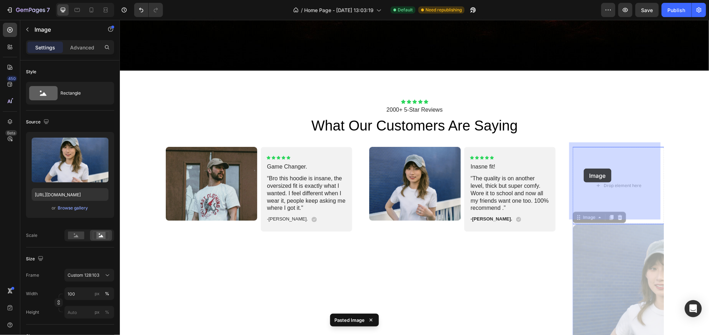
drag, startPoint x: 593, startPoint y: 201, endPoint x: 584, endPoint y: 168, distance: 33.9
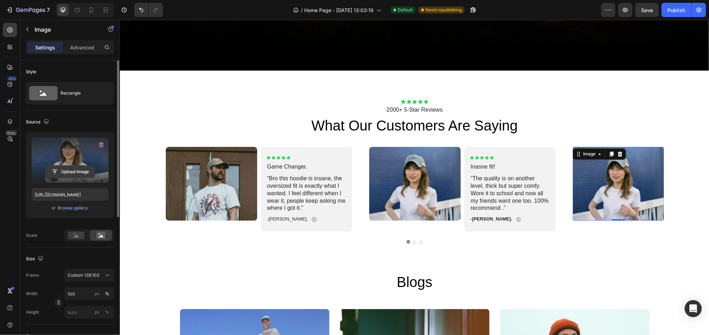
click at [71, 172] on input "file" at bounding box center [70, 172] width 49 height 12
click at [67, 170] on input "file" at bounding box center [70, 172] width 49 height 12
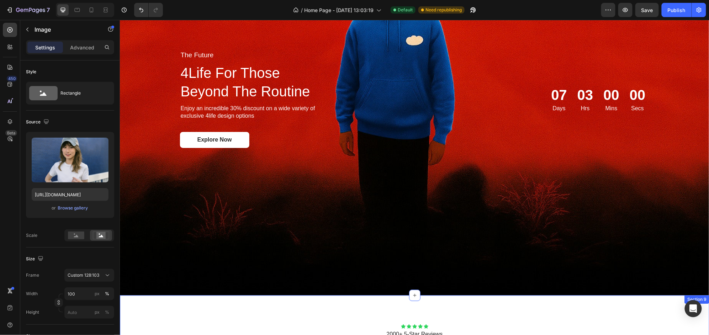
scroll to position [1511, 0]
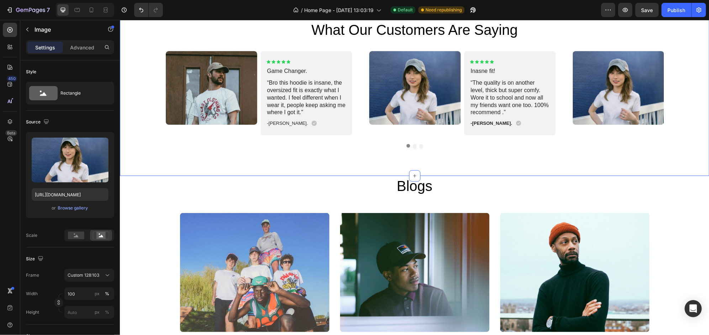
click at [299, 157] on div "Icon Icon Icon Icon Icon Icon List 2000+ 5-Star Reviews Text Block what our cus…" at bounding box center [415, 74] width 590 height 201
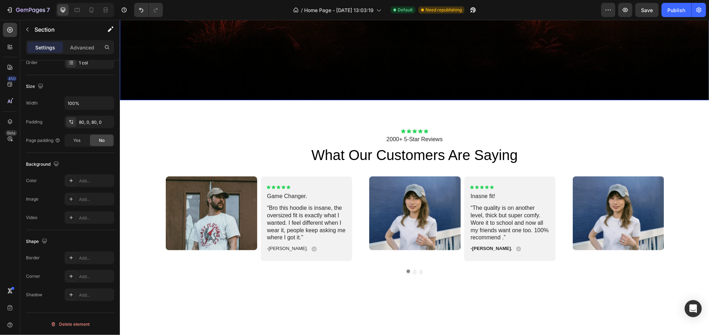
scroll to position [1968, 0]
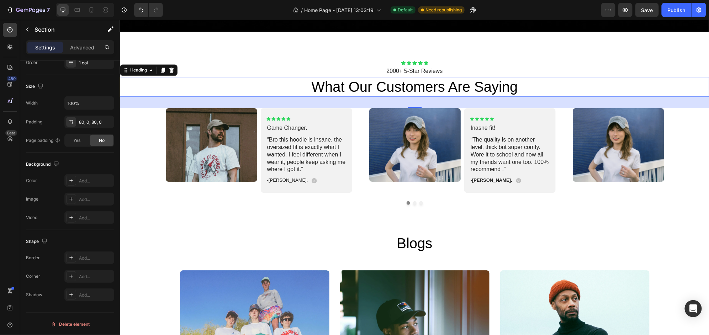
click at [207, 85] on h2 "what our customers are saying" at bounding box center [415, 87] width 590 height 20
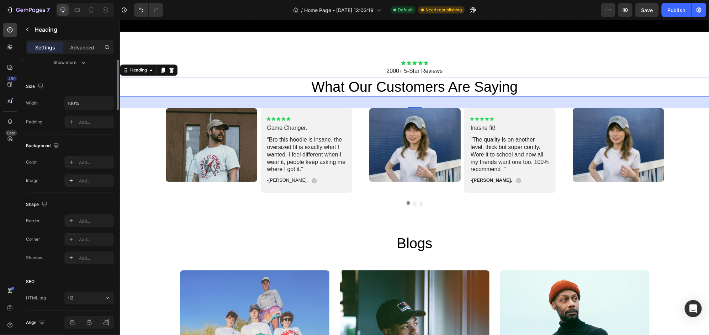
scroll to position [0, 0]
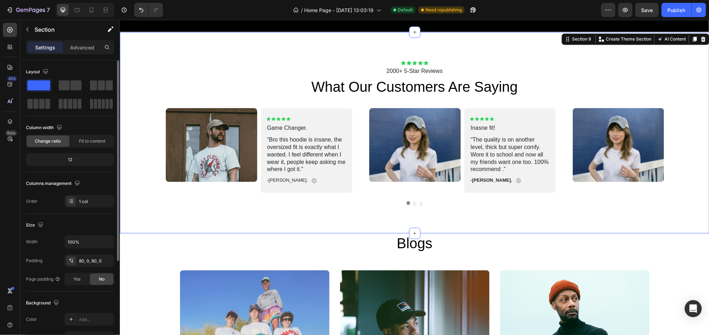
click at [228, 49] on div "Icon Icon Icon Icon Icon Icon List 2000+ 5-Star Reviews Text Block what our cus…" at bounding box center [415, 132] width 590 height 201
click at [89, 45] on p "Advanced" at bounding box center [82, 47] width 24 height 7
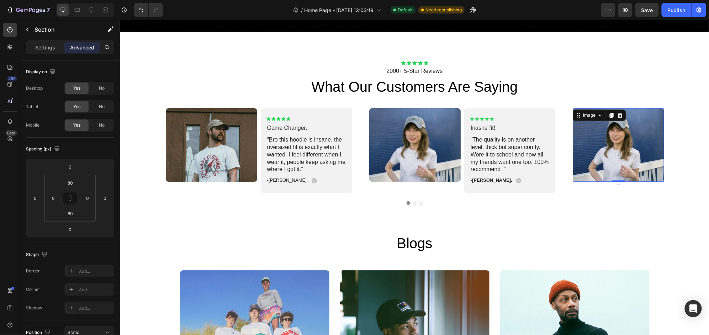
click at [619, 133] on img at bounding box center [618, 145] width 91 height 74
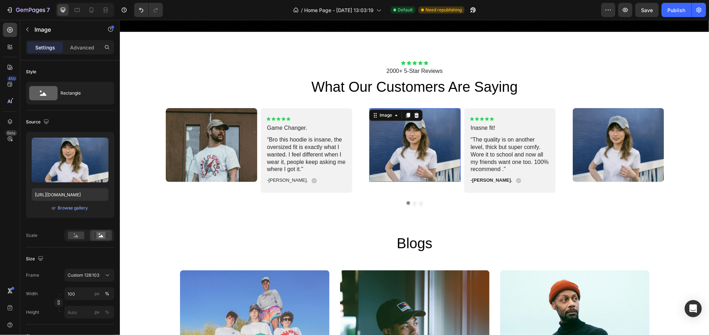
click at [437, 136] on img at bounding box center [414, 145] width 91 height 74
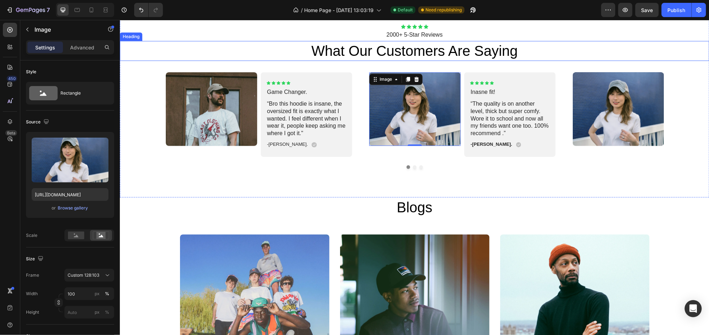
scroll to position [2015, 0]
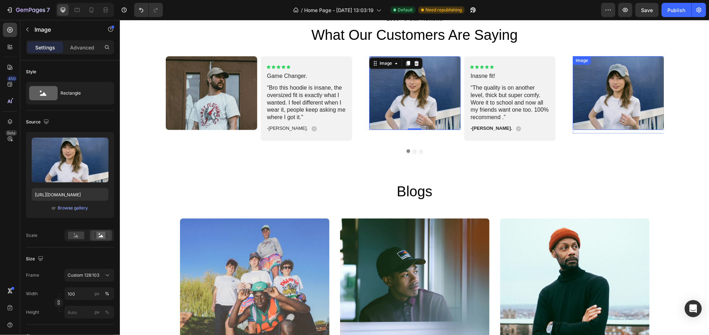
click at [616, 104] on img at bounding box center [618, 93] width 91 height 74
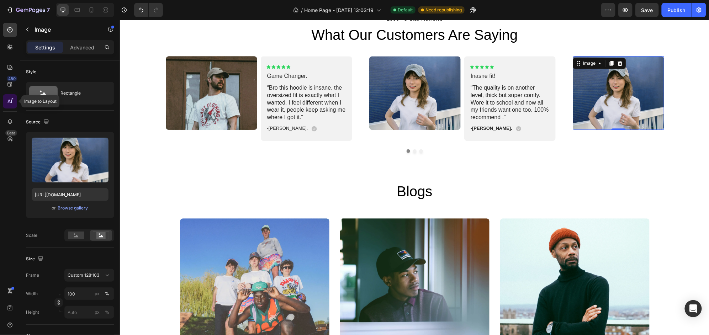
click at [15, 96] on div at bounding box center [10, 101] width 14 height 14
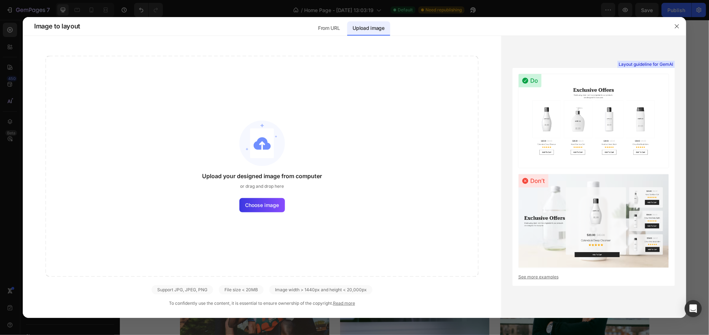
click at [10, 101] on div at bounding box center [354, 167] width 709 height 335
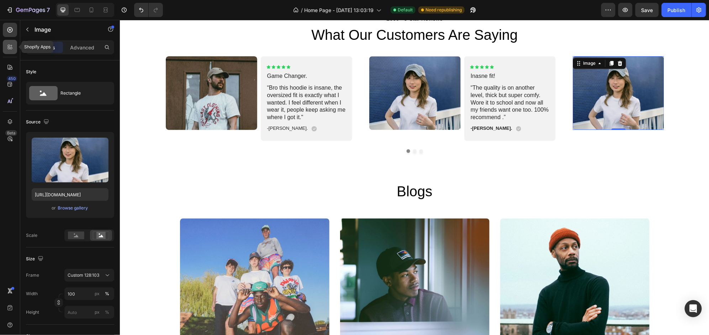
click at [11, 42] on div at bounding box center [10, 47] width 14 height 14
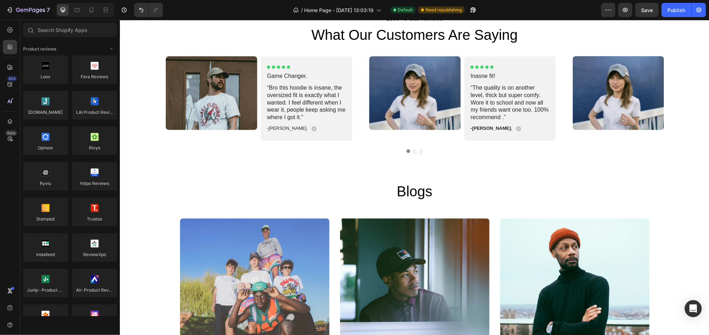
click at [13, 75] on div "450 Beta" at bounding box center [10, 153] width 14 height 261
click at [12, 71] on div at bounding box center [10, 67] width 14 height 14
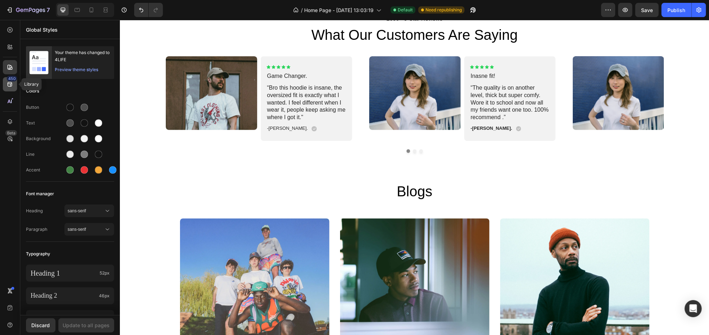
click at [9, 84] on icon at bounding box center [9, 84] width 5 height 5
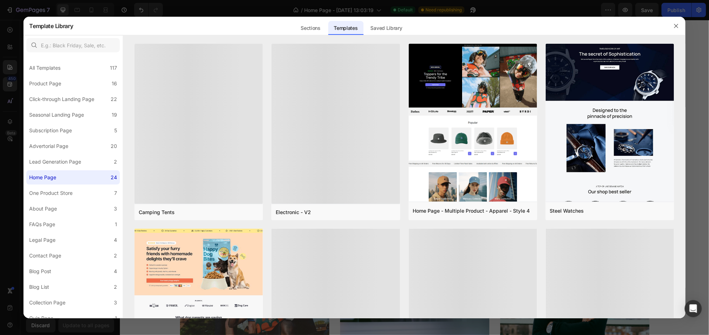
click at [11, 112] on div at bounding box center [354, 167] width 709 height 335
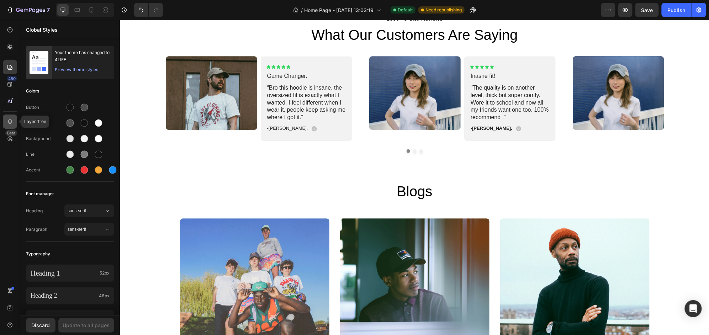
click at [14, 125] on div at bounding box center [10, 122] width 14 height 14
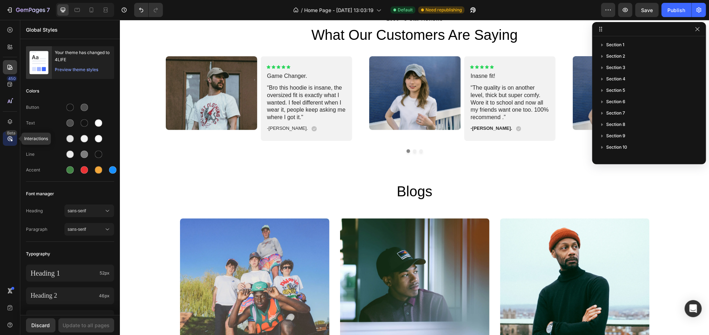
click at [11, 135] on div "Beta" at bounding box center [11, 133] width 12 height 6
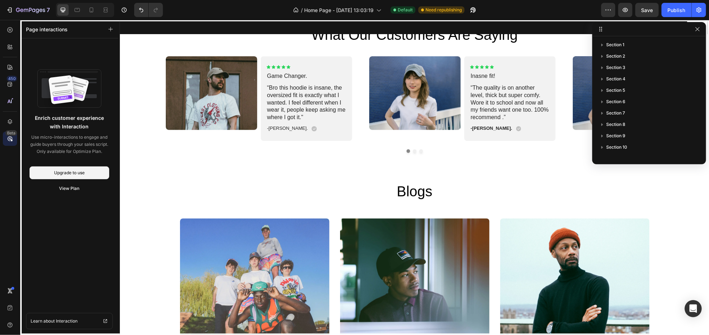
click at [565, 51] on div at bounding box center [415, 177] width 590 height 315
drag, startPoint x: 700, startPoint y: 25, endPoint x: 695, endPoint y: 29, distance: 5.8
click at [699, 26] on button "button" at bounding box center [698, 29] width 9 height 9
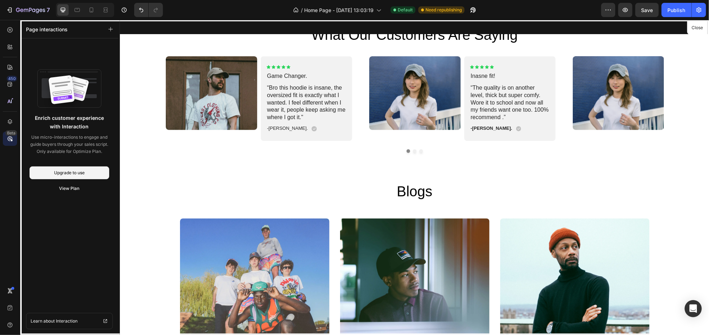
click at [608, 70] on div at bounding box center [415, 177] width 590 height 315
click at [604, 80] on div at bounding box center [415, 177] width 590 height 315
click at [679, 15] on button "Publish" at bounding box center [677, 10] width 30 height 14
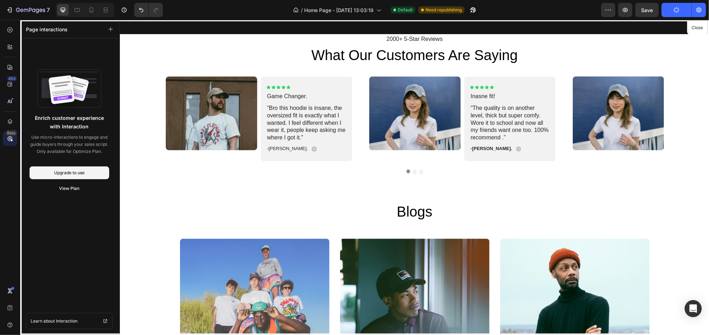
scroll to position [1929, 0]
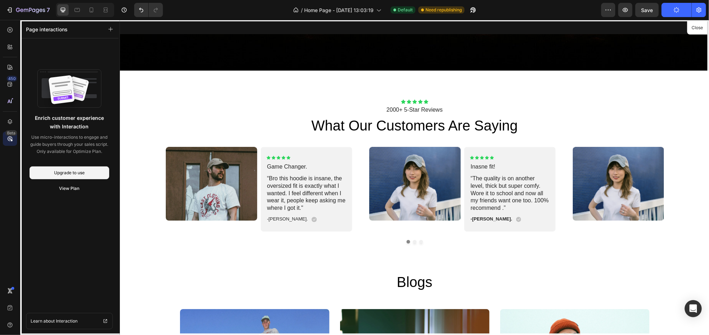
click at [604, 170] on div at bounding box center [415, 177] width 590 height 315
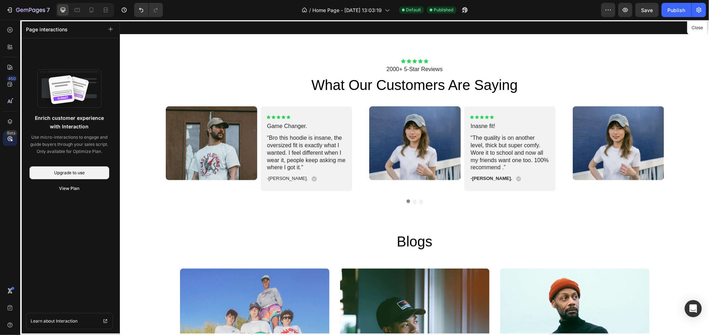
scroll to position [2119, 0]
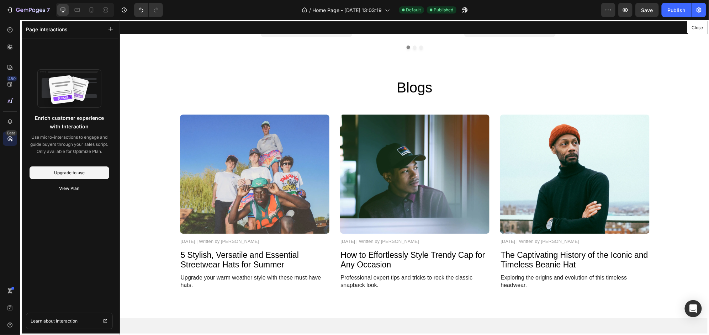
click at [218, 189] on div at bounding box center [415, 177] width 590 height 315
click at [253, 185] on div at bounding box center [415, 177] width 590 height 315
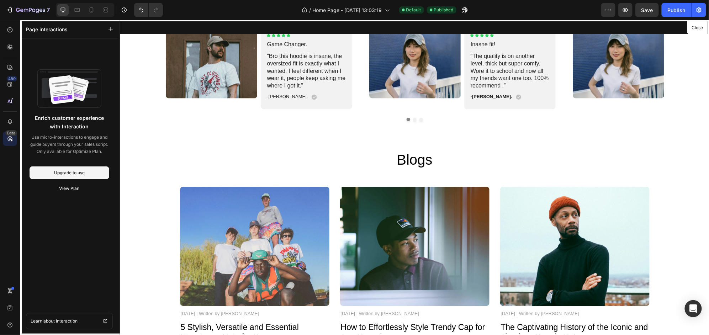
scroll to position [1977, 0]
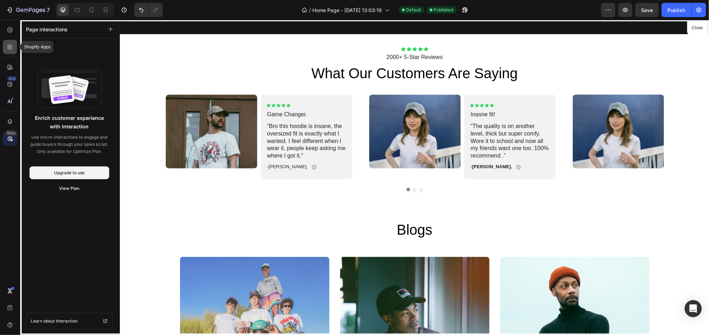
click at [12, 46] on icon at bounding box center [9, 46] width 7 height 7
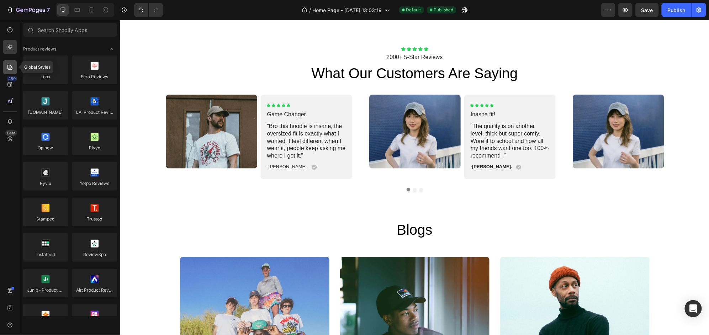
click at [7, 69] on icon at bounding box center [9, 67] width 7 height 7
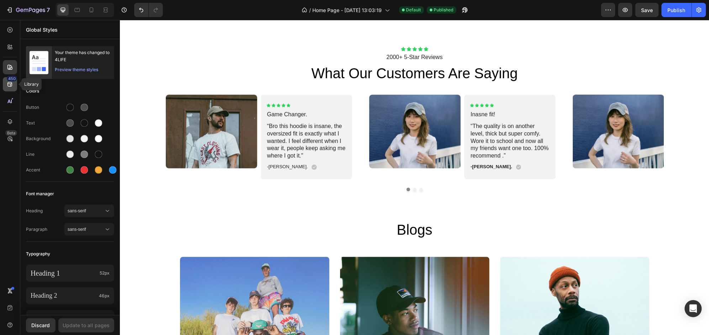
click at [12, 86] on icon at bounding box center [9, 84] width 7 height 7
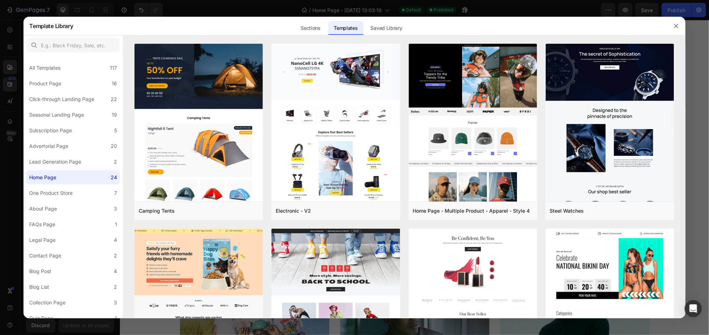
click at [14, 95] on div at bounding box center [354, 167] width 709 height 335
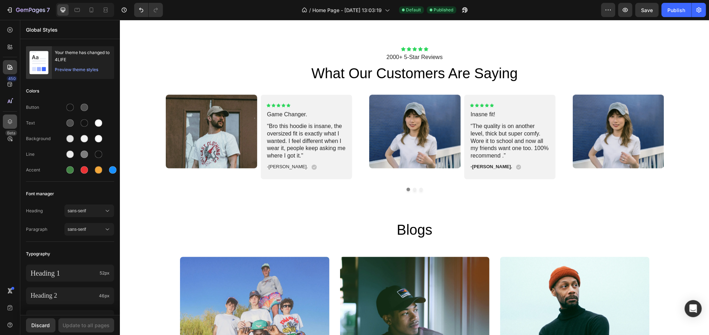
click at [9, 119] on icon at bounding box center [10, 121] width 5 height 5
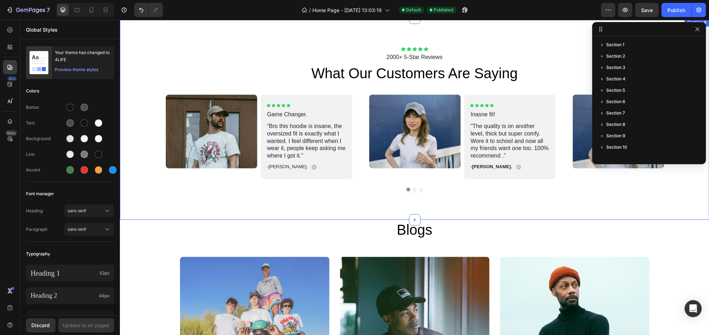
click at [197, 221] on div "Blogs" at bounding box center [415, 230] width 576 height 20
click at [201, 221] on h2 "Blogs" at bounding box center [414, 230] width 427 height 20
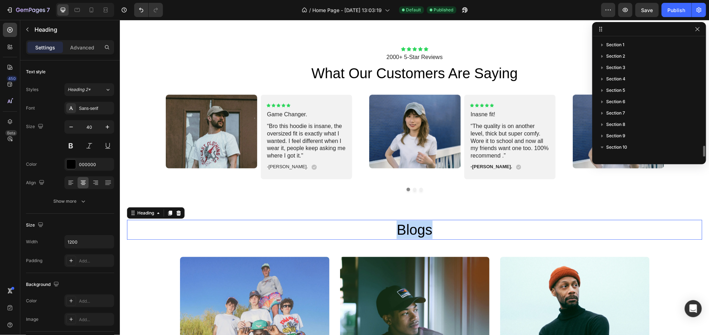
scroll to position [65, 0]
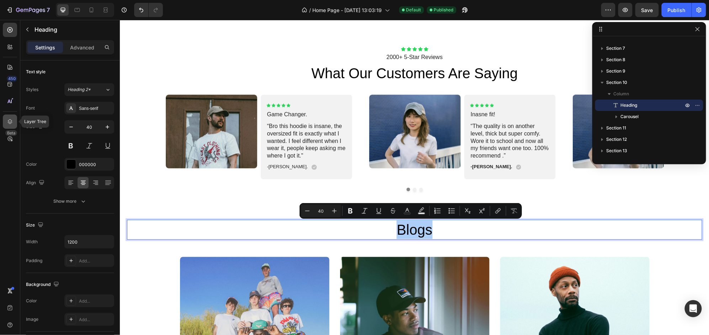
click at [8, 124] on icon at bounding box center [9, 121] width 7 height 7
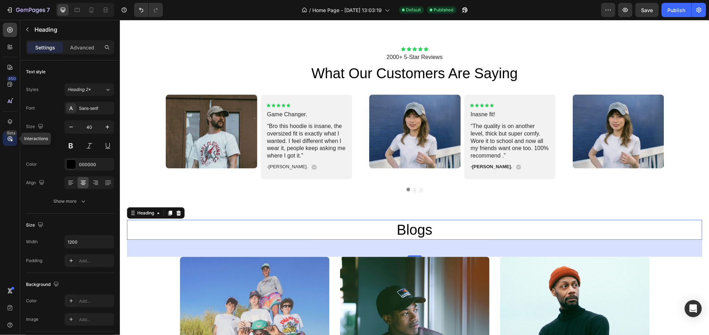
click at [11, 138] on icon at bounding box center [9, 138] width 7 height 7
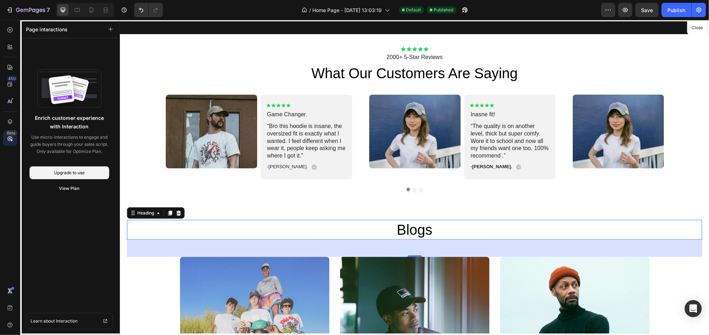
click at [257, 253] on div at bounding box center [415, 177] width 590 height 315
click at [254, 268] on div at bounding box center [415, 177] width 590 height 315
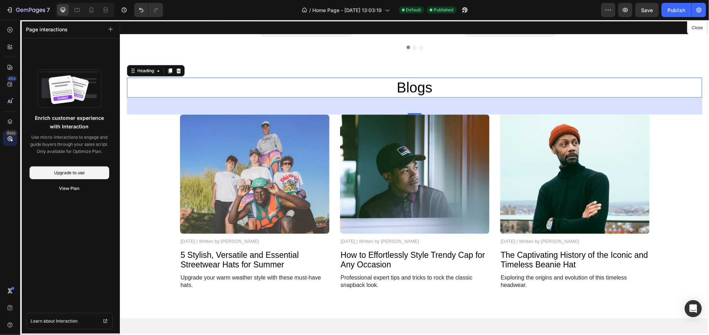
click at [360, 185] on div at bounding box center [415, 177] width 590 height 315
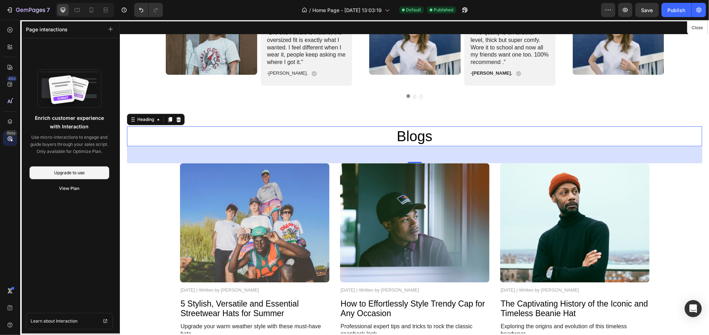
scroll to position [1977, 0]
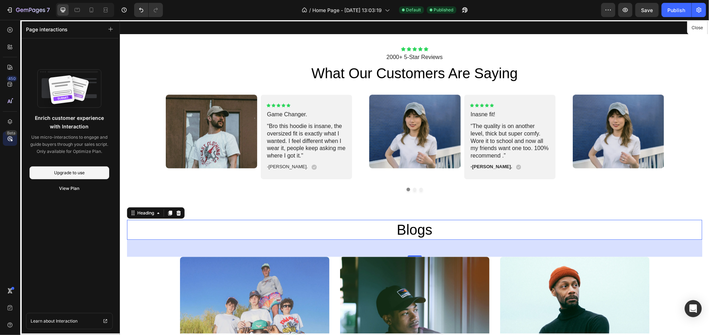
click at [390, 120] on div at bounding box center [415, 177] width 590 height 315
click at [396, 121] on div at bounding box center [415, 177] width 590 height 315
click at [701, 25] on button "Close" at bounding box center [697, 28] width 17 height 10
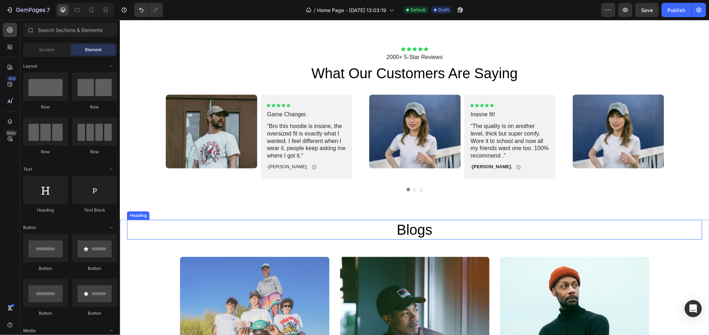
click at [419, 277] on img at bounding box center [414, 316] width 149 height 119
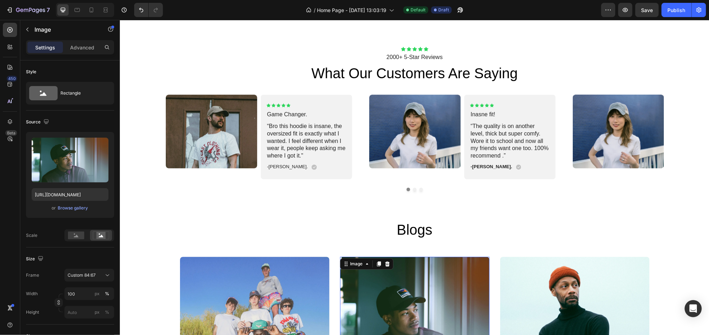
scroll to position [2119, 0]
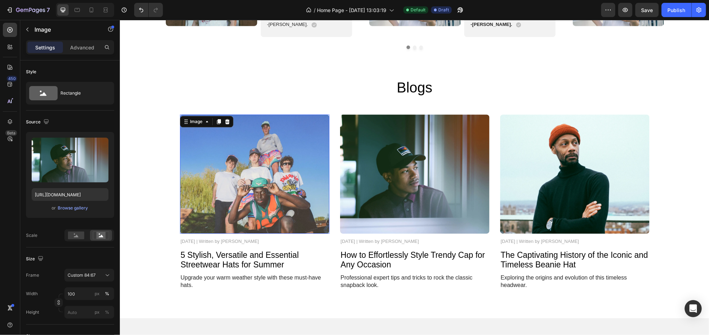
click at [274, 193] on img at bounding box center [254, 173] width 149 height 119
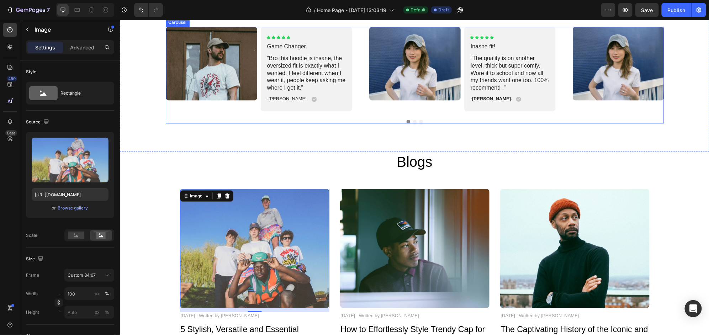
scroll to position [1977, 0]
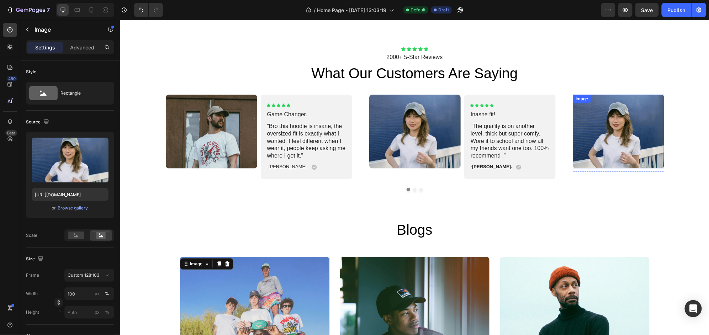
click at [610, 130] on img at bounding box center [618, 131] width 91 height 74
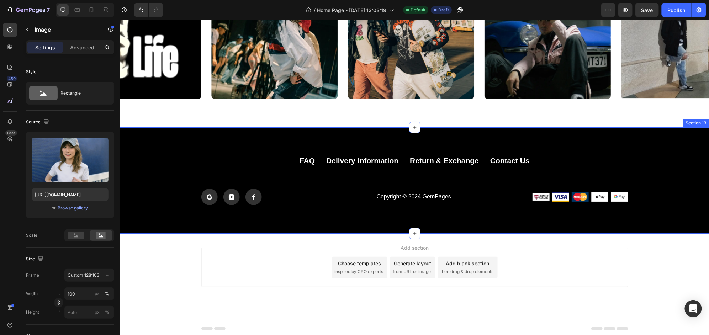
scroll to position [2128, 0]
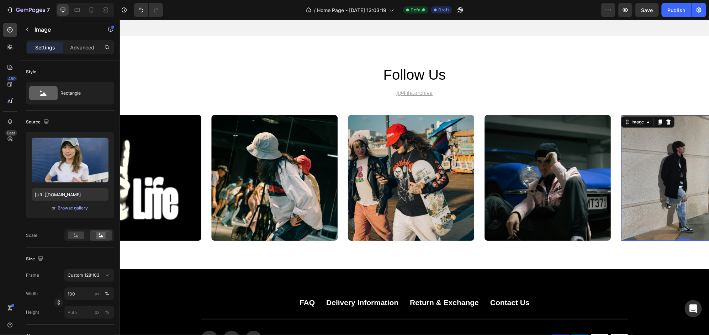
click at [647, 173] on img at bounding box center [684, 178] width 126 height 126
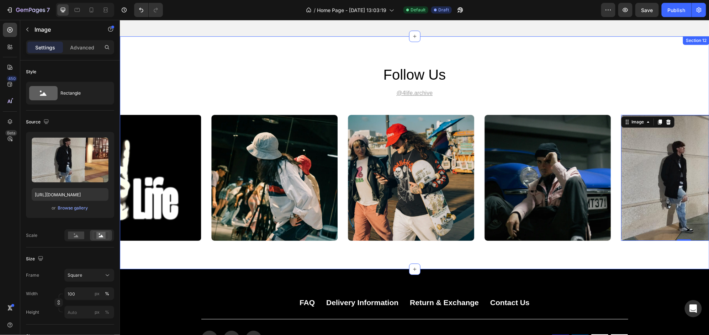
click at [607, 107] on div "follow us Heading @4life.archive Text Block Image Image Image Image 0 Image Car…" at bounding box center [415, 152] width 590 height 177
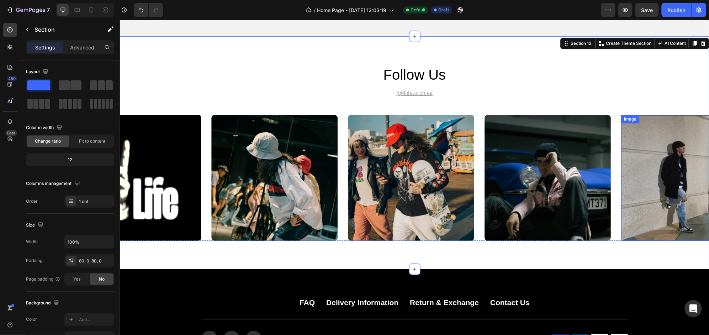
click at [638, 167] on img at bounding box center [684, 178] width 126 height 126
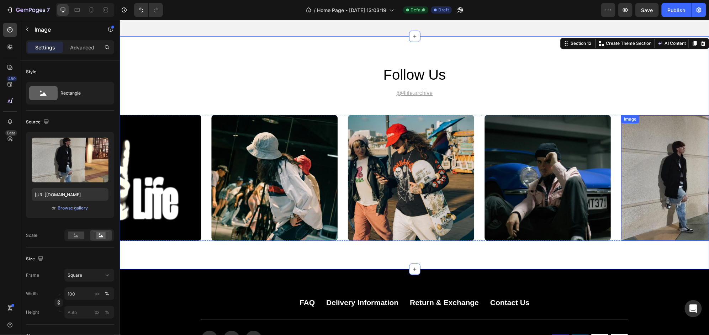
click at [638, 167] on img at bounding box center [684, 178] width 126 height 126
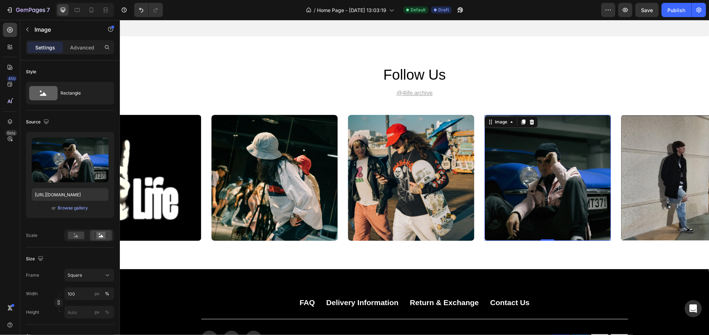
click at [570, 171] on img at bounding box center [547, 178] width 126 height 126
click at [689, 174] on img at bounding box center [684, 178] width 126 height 126
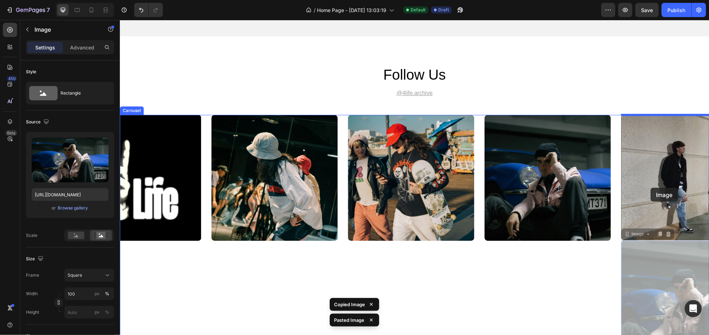
drag, startPoint x: 658, startPoint y: 263, endPoint x: 651, endPoint y: 188, distance: 76.2
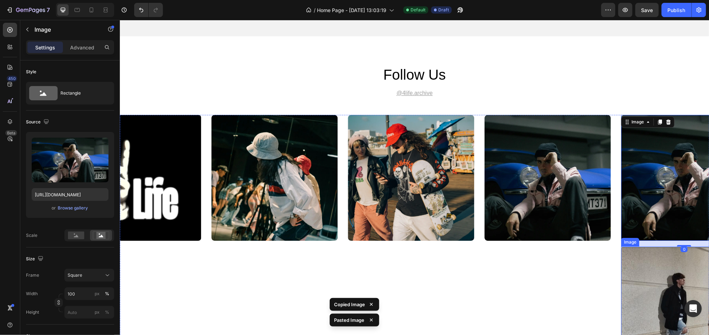
click at [652, 278] on img at bounding box center [684, 309] width 126 height 126
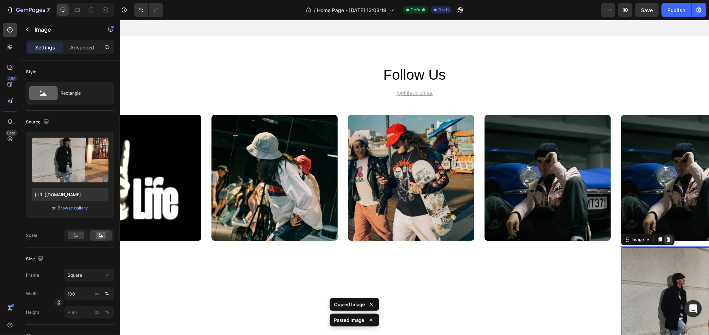
click at [669, 238] on icon at bounding box center [668, 239] width 5 height 5
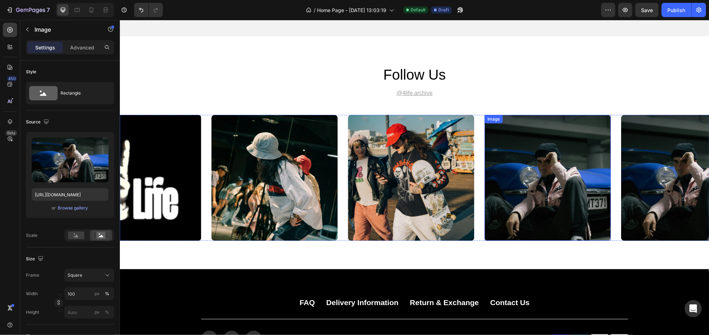
click at [519, 191] on img at bounding box center [547, 178] width 126 height 126
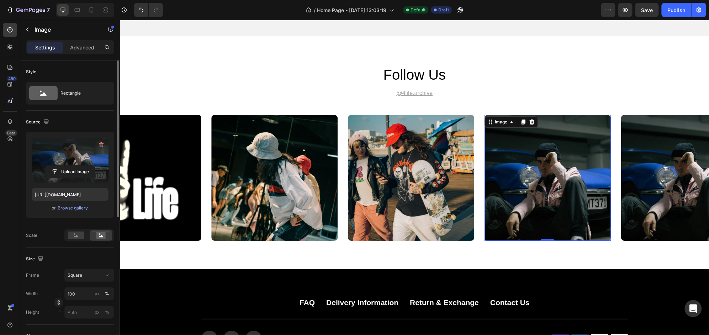
click at [68, 179] on label at bounding box center [70, 160] width 77 height 45
click at [68, 178] on input "file" at bounding box center [70, 172] width 49 height 12
type input "[URL][DOMAIN_NAME]"
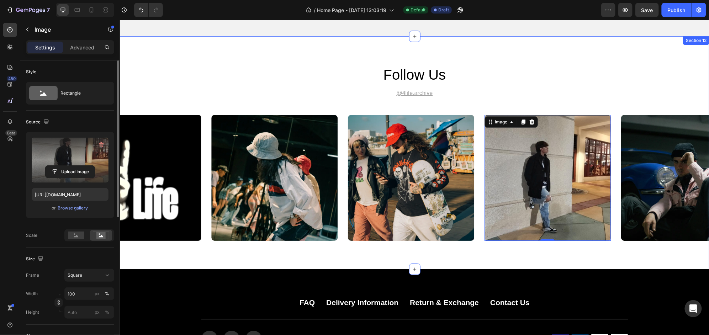
click at [534, 109] on div "follow us Heading @4life.archive Text Block Image Image Image 0 Image Image Car…" at bounding box center [415, 152] width 590 height 177
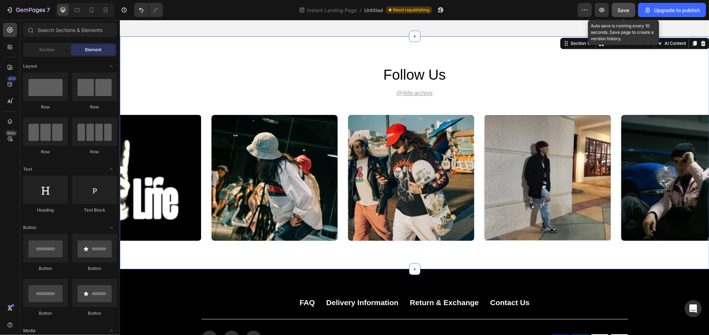
click at [631, 9] on button "Save" at bounding box center [623, 10] width 23 height 14
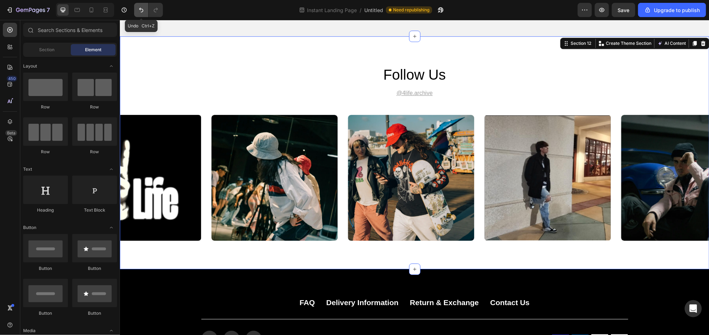
click at [142, 10] on icon "Undo/Redo" at bounding box center [141, 9] width 7 height 7
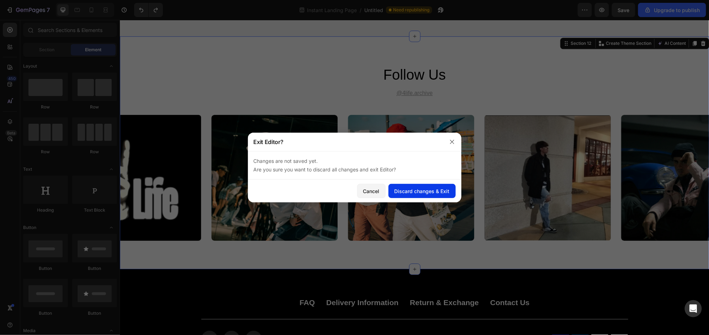
click at [406, 193] on div "Discard changes & Exit" at bounding box center [422, 191] width 55 height 7
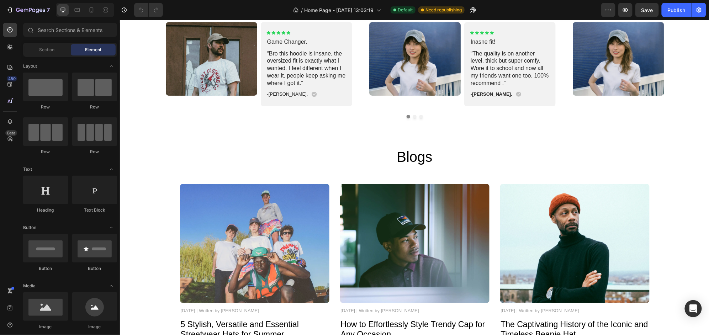
scroll to position [2136, 0]
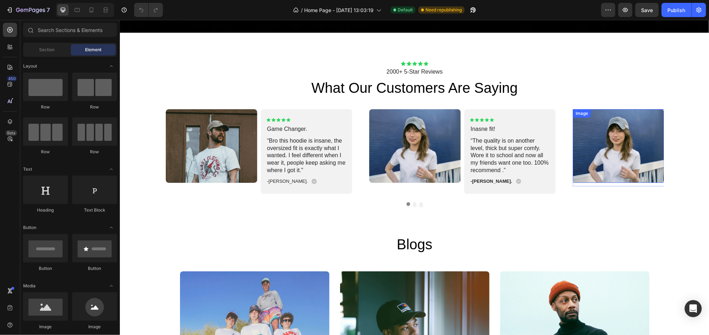
click at [589, 133] on img at bounding box center [618, 146] width 91 height 74
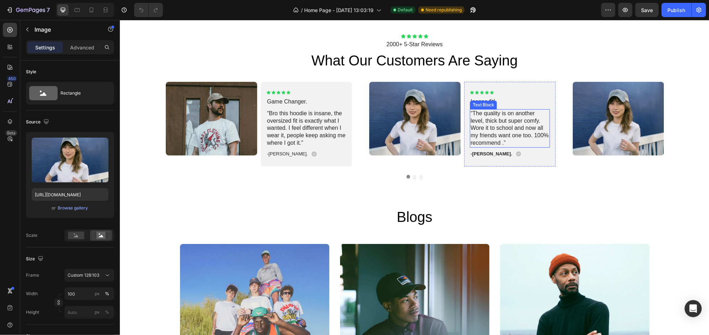
scroll to position [2116, 0]
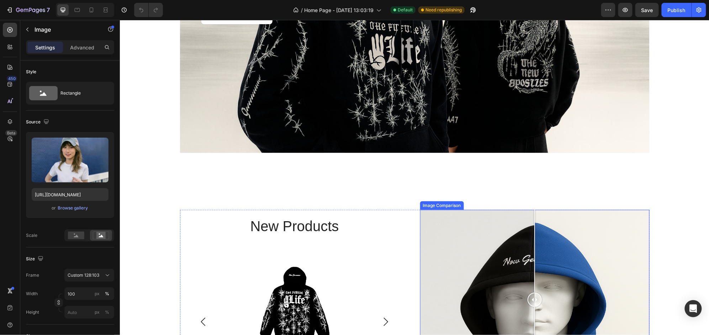
click at [497, 221] on div at bounding box center [535, 300] width 230 height 180
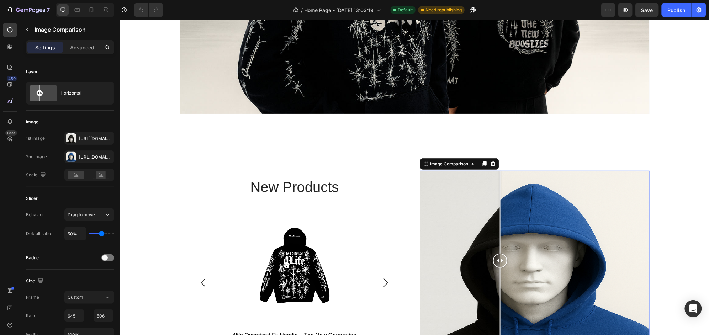
scroll to position [1451, 0]
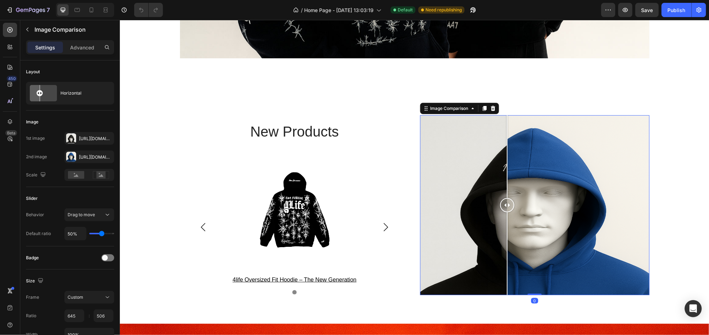
drag, startPoint x: 500, startPoint y: 205, endPoint x: 576, endPoint y: 188, distance: 78.2
click at [514, 188] on div at bounding box center [507, 205] width 14 height 180
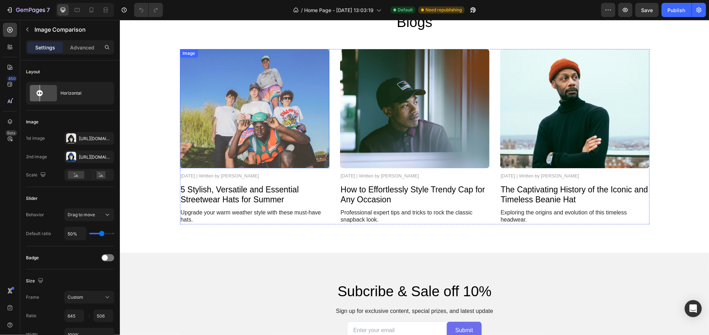
scroll to position [2258, 0]
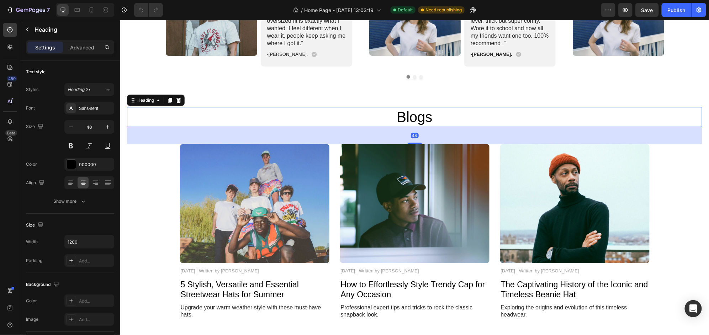
click at [350, 124] on h2 "Blogs" at bounding box center [414, 117] width 427 height 20
click at [145, 100] on div "Heading" at bounding box center [146, 100] width 20 height 6
click at [158, 100] on icon at bounding box center [158, 100] width 6 height 6
click at [160, 101] on icon at bounding box center [158, 100] width 6 height 6
click at [161, 104] on div "Heading" at bounding box center [145, 100] width 34 height 9
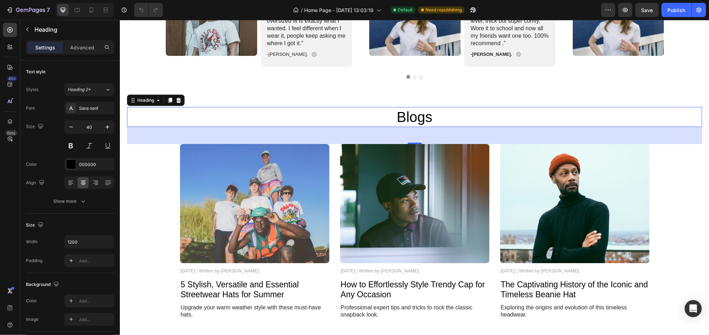
drag, startPoint x: 173, startPoint y: 101, endPoint x: 241, endPoint y: 140, distance: 78.0
click at [210, 127] on div "Blogs Heading 48" at bounding box center [415, 117] width 576 height 20
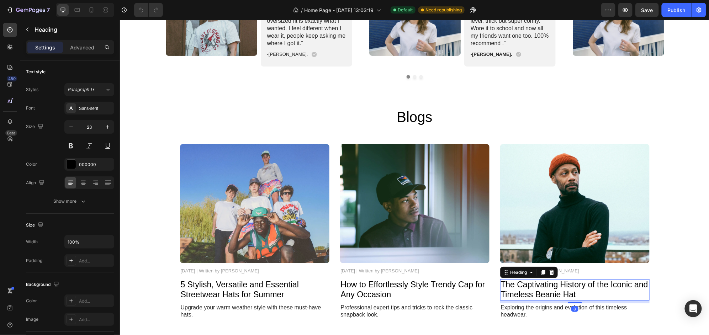
click at [528, 283] on h2 "The Captivating History of the Iconic and Timeless Beanie Hat" at bounding box center [574, 289] width 149 height 21
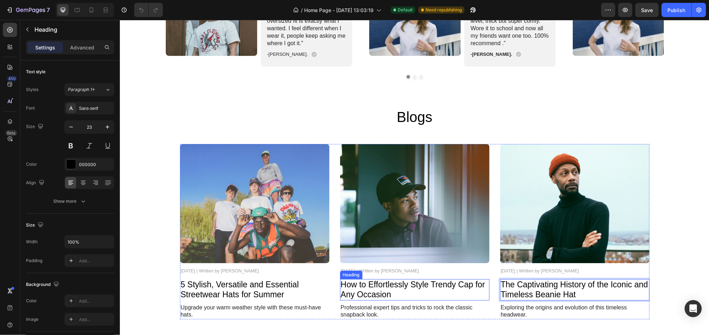
click at [430, 283] on h2 "How to Effortlessly Style Trendy Cap for Any Occasion" at bounding box center [414, 289] width 149 height 21
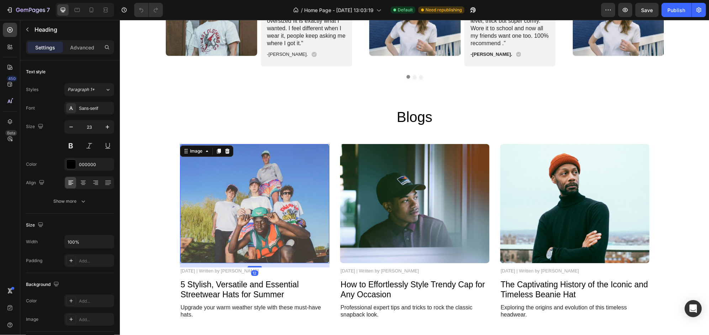
click at [255, 252] on img at bounding box center [254, 203] width 149 height 119
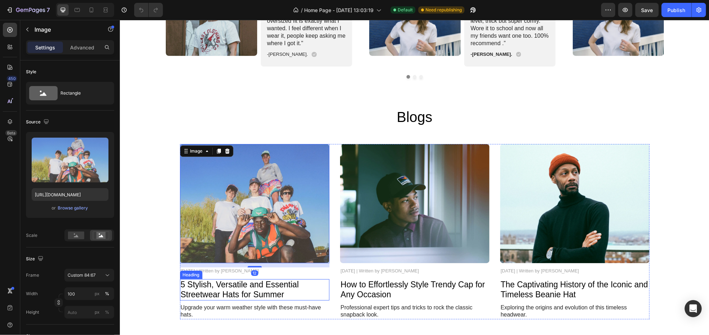
click at [235, 287] on h2 "5 Stylish, Versatile and Essential Streetwear Hats for Summer" at bounding box center [254, 289] width 149 height 21
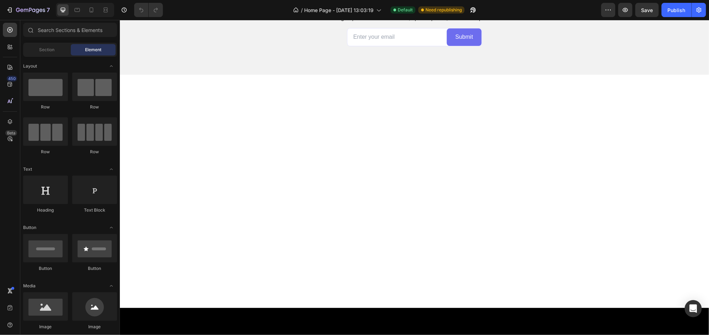
scroll to position [1982, 0]
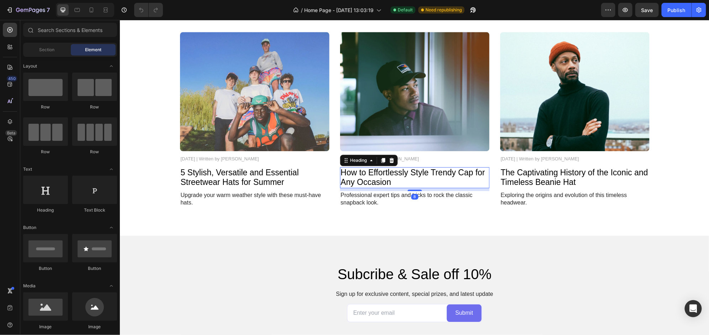
click at [422, 178] on h2 "How to Effortlessly Style Trendy Cap for Any Occasion" at bounding box center [414, 177] width 149 height 21
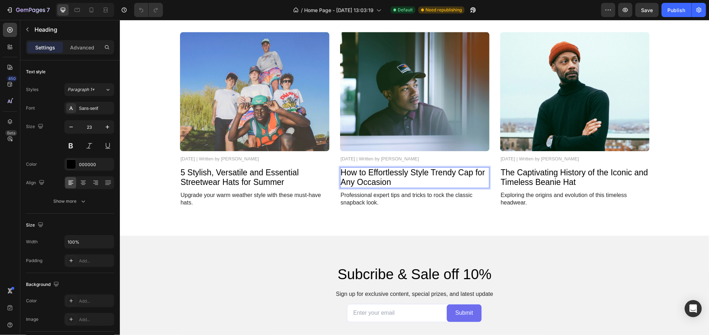
click at [414, 179] on h2 "How to Effortlessly Style Trendy Cap for Any Occasion" at bounding box center [414, 177] width 149 height 21
click at [414, 179] on p "How to Effortlessly Style Trendy Cap for Any Occasion" at bounding box center [415, 178] width 148 height 20
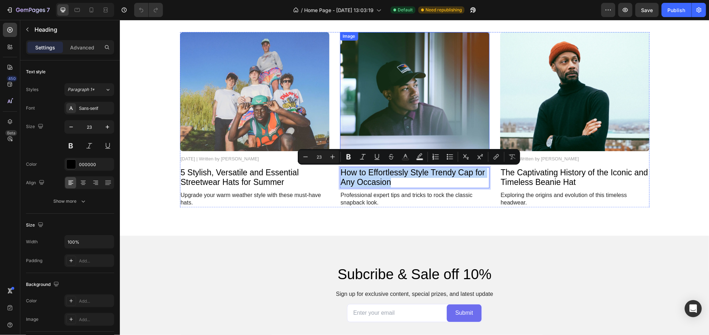
click at [397, 110] on img at bounding box center [414, 91] width 149 height 119
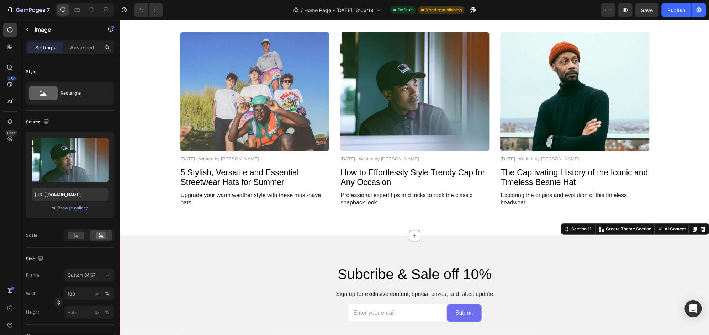
click at [538, 238] on div "Subcribe & Sale off 10% Heading Sign up for exclusive content, special prizes, …" at bounding box center [415, 293] width 590 height 115
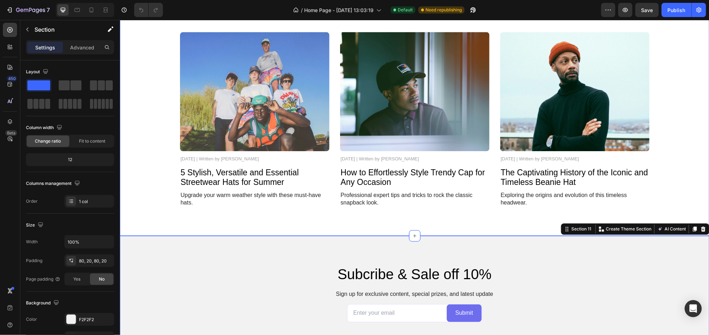
scroll to position [1792, 0]
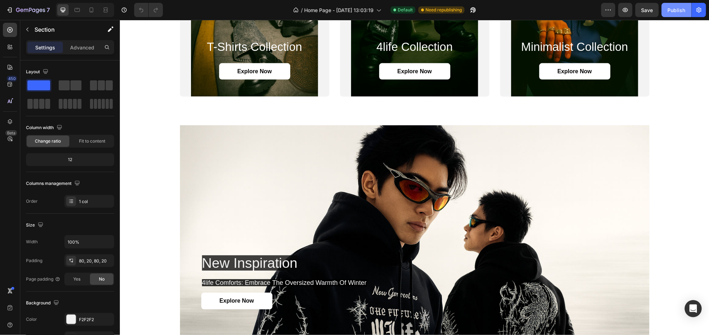
drag, startPoint x: 677, startPoint y: 14, endPoint x: 415, endPoint y: 135, distance: 288.4
click at [677, 14] on button "Publish" at bounding box center [677, 10] width 30 height 14
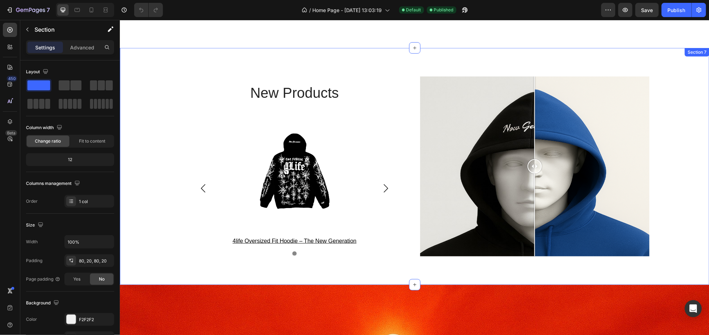
scroll to position [1471, 0]
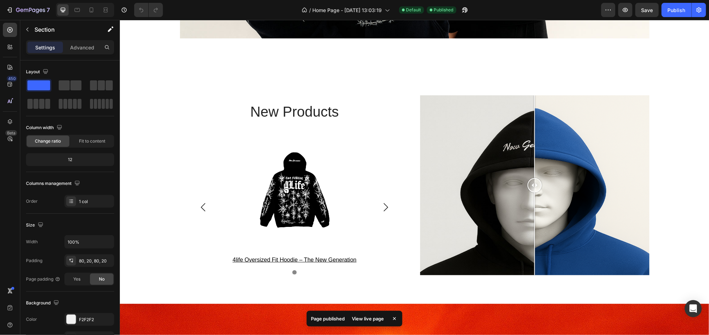
click at [85, 10] on div at bounding box center [85, 10] width 58 height 14
click at [86, 10] on div at bounding box center [91, 9] width 11 height 11
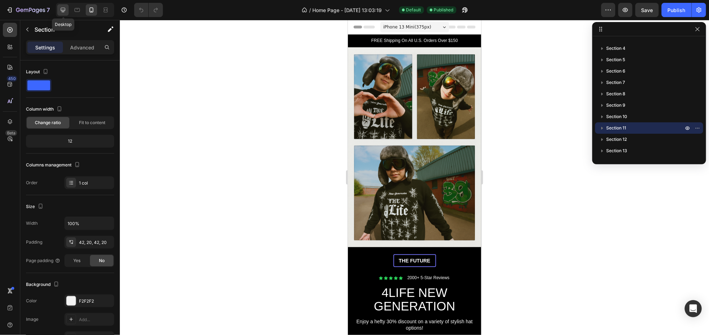
click at [63, 10] on icon at bounding box center [63, 10] width 5 height 5
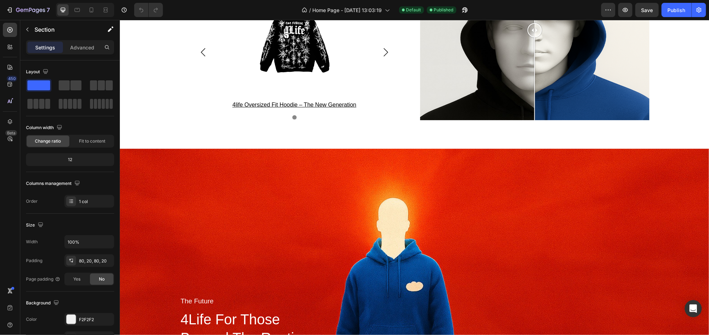
scroll to position [1230, 0]
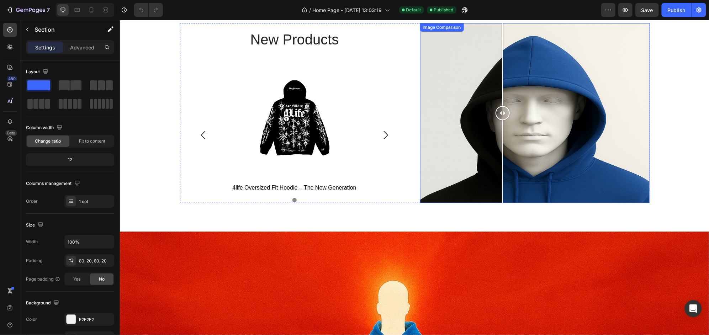
click at [499, 149] on div at bounding box center [535, 113] width 230 height 180
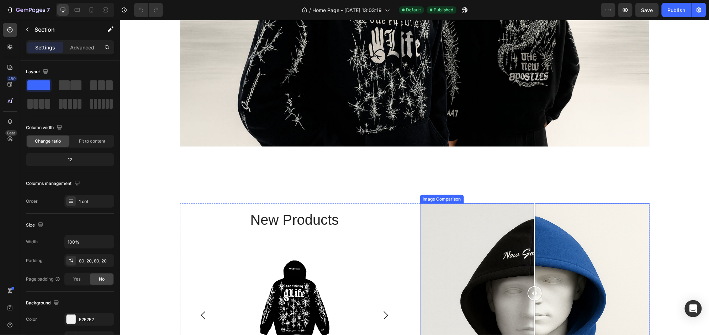
scroll to position [1429, 0]
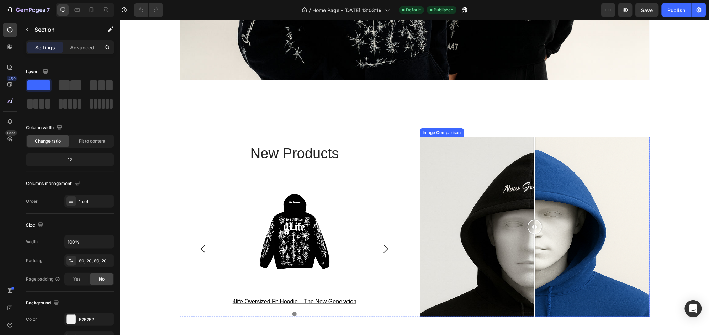
click at [504, 206] on div at bounding box center [535, 227] width 230 height 180
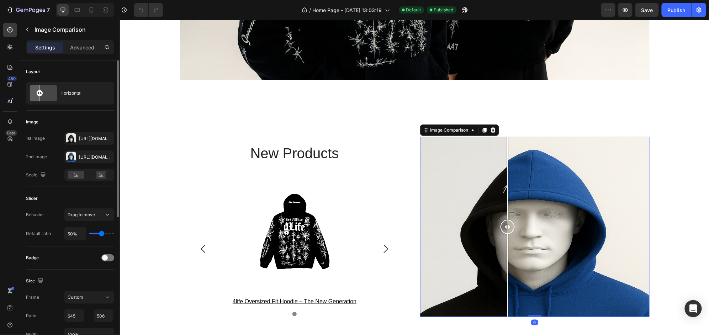
click at [84, 163] on div "1st image Https://cdn.Shopify.Com/s/files/1/0735/3817/5219/files/gempages_56433…" at bounding box center [70, 156] width 88 height 49
click at [84, 162] on div "Https://cdn.Shopify.Com/s/files/1/0735/3817/5219/files/gempages_564339224967382…" at bounding box center [89, 157] width 50 height 13
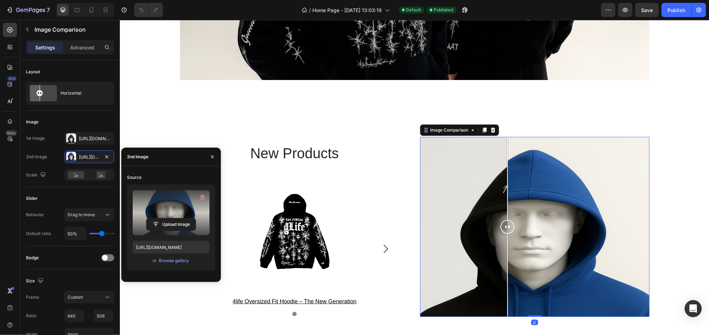
click at [169, 217] on label at bounding box center [171, 212] width 77 height 45
click at [169, 219] on input "file" at bounding box center [171, 225] width 49 height 12
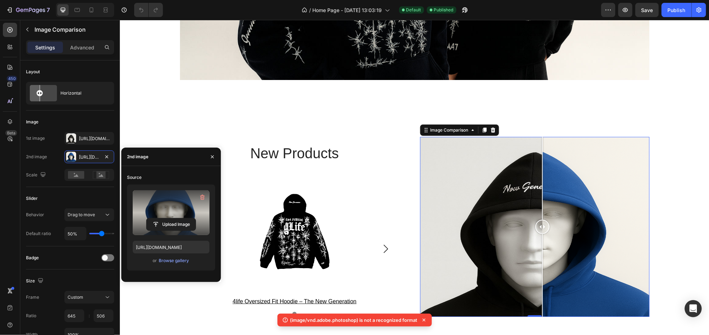
drag, startPoint x: 505, startPoint y: 231, endPoint x: 539, endPoint y: 232, distance: 33.8
click at [539, 232] on div at bounding box center [542, 227] width 14 height 14
click at [178, 217] on label at bounding box center [171, 212] width 77 height 45
click at [178, 219] on input "file" at bounding box center [171, 225] width 49 height 12
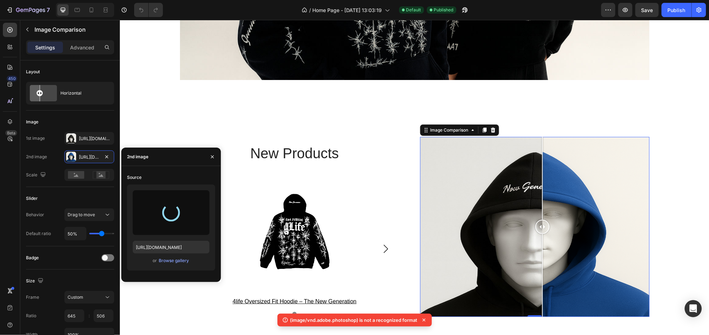
type input "https://cdn.shopify.com/s/files/1/0735/3817/5219/files/gempages_564339224967382…"
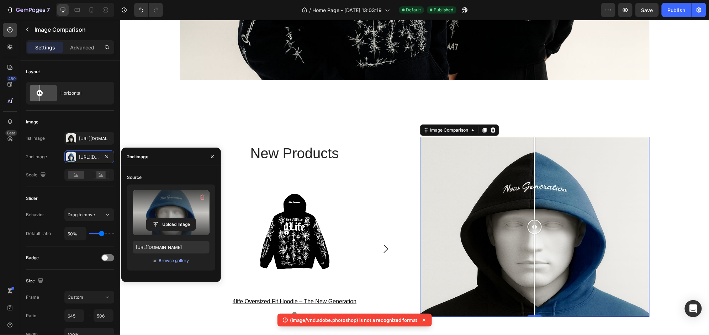
drag, startPoint x: 532, startPoint y: 224, endPoint x: 531, endPoint y: 264, distance: 40.6
click at [531, 264] on div at bounding box center [534, 227] width 14 height 180
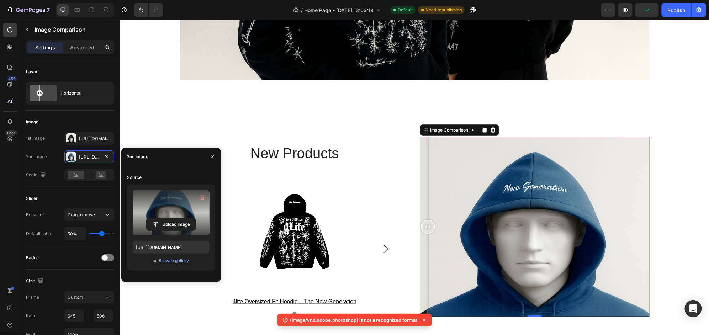
drag, startPoint x: 533, startPoint y: 228, endPoint x: 424, endPoint y: 237, distance: 110.0
click at [424, 237] on div at bounding box center [428, 227] width 14 height 180
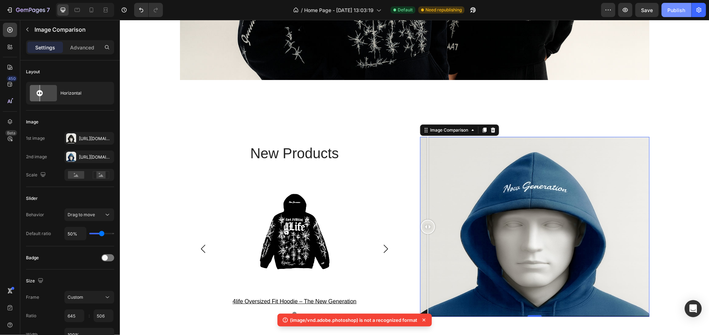
click at [674, 11] on div "Publish" at bounding box center [677, 9] width 18 height 7
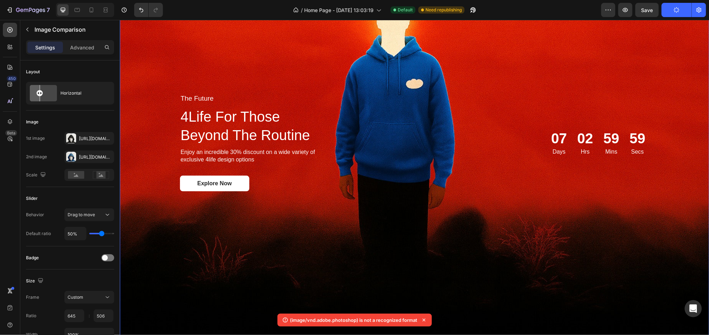
scroll to position [1857, 0]
